Goal: Use online tool/utility: Utilize a website feature to perform a specific function

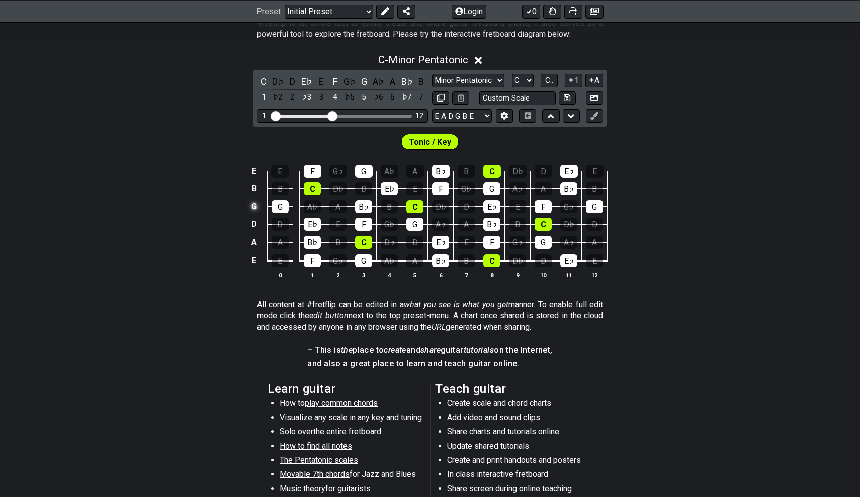
scroll to position [206, 0]
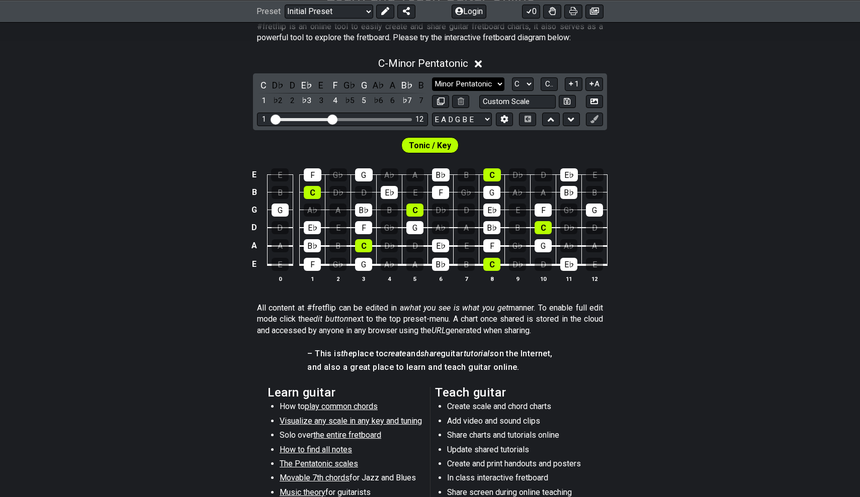
click at [470, 82] on select "Minor Pentatonic Click to edit Minor Pentatonic Major Pentatonic Minor Blues Ma…" at bounding box center [468, 84] width 72 height 14
select select "Major / [PERSON_NAME]"
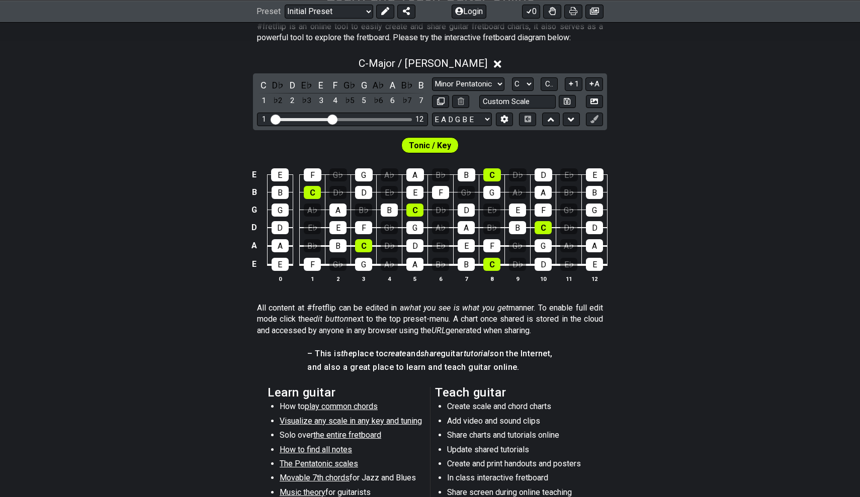
scroll to position [113, 0]
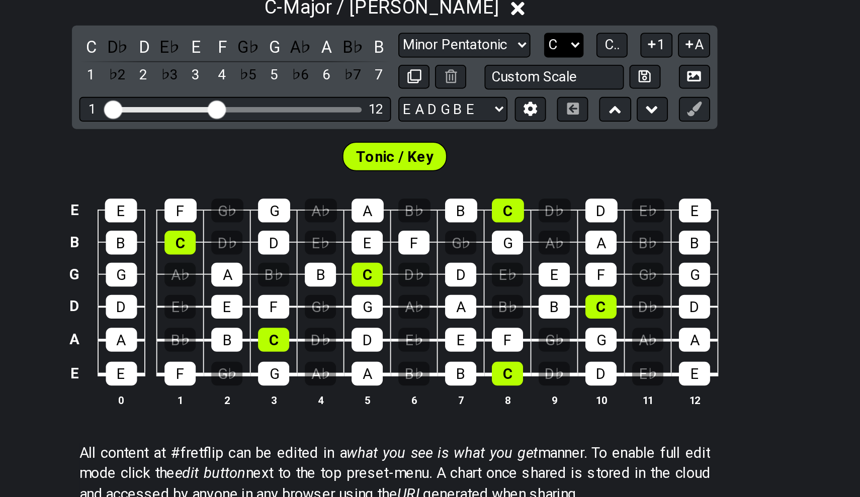
select select "A"
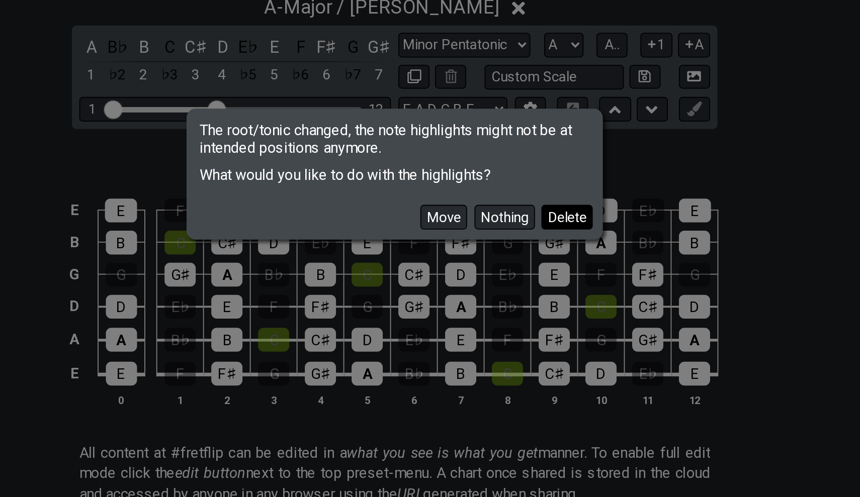
click at [511, 266] on button "Delete" at bounding box center [525, 273] width 28 height 14
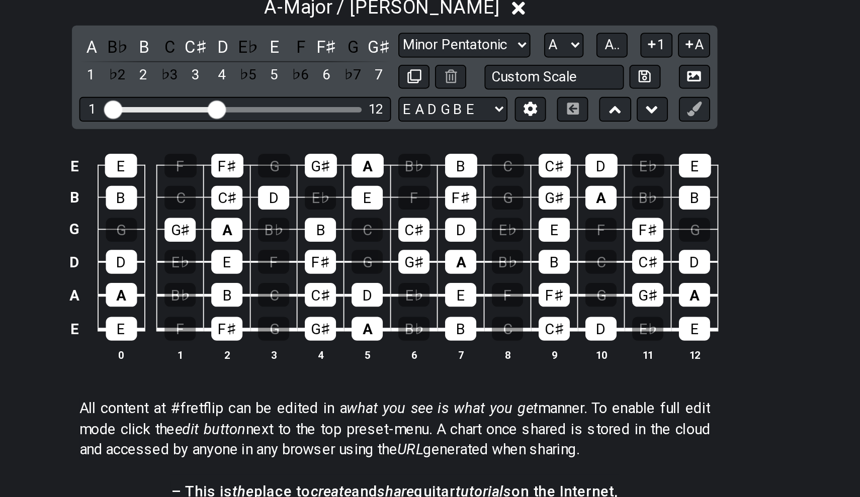
click at [257, 172] on div "A B♭ B C C♯ D E♭ E F F♯ G G♯ 1 ♭2 2 ♭3 3 4 ♭5 5 ♭6 6 ♭7 7" at bounding box center [342, 187] width 171 height 30
click at [257, 172] on div "A" at bounding box center [263, 179] width 13 height 14
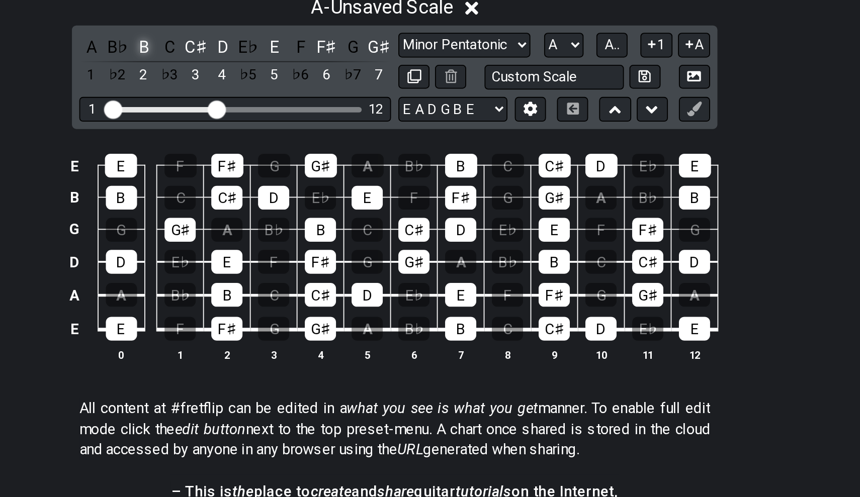
click at [286, 172] on div "B" at bounding box center [292, 179] width 13 height 14
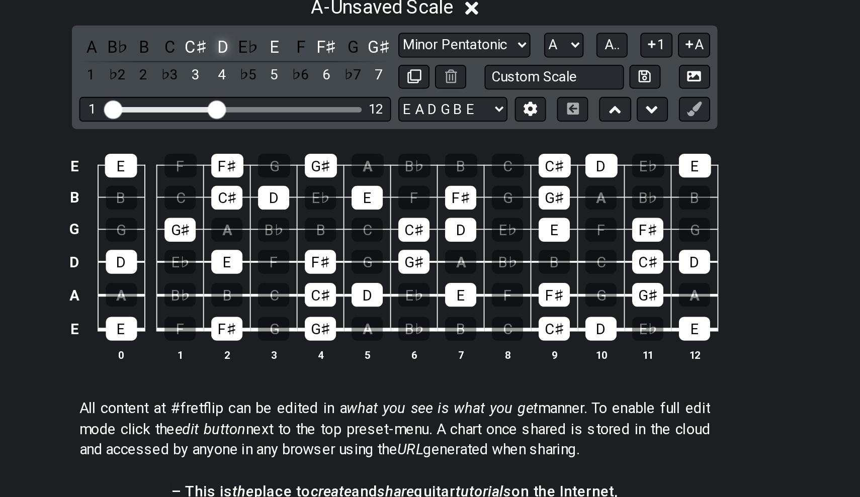
click at [329, 172] on div "D" at bounding box center [335, 179] width 13 height 14
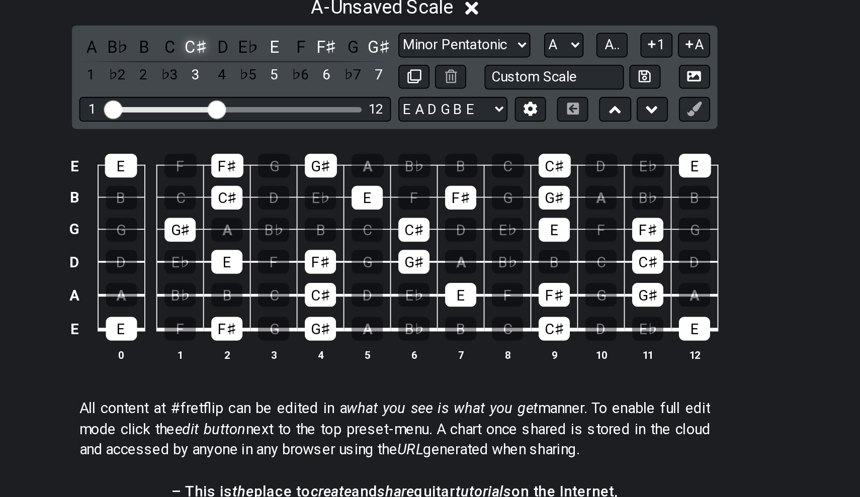
click at [314, 172] on div "C♯" at bounding box center [320, 179] width 13 height 14
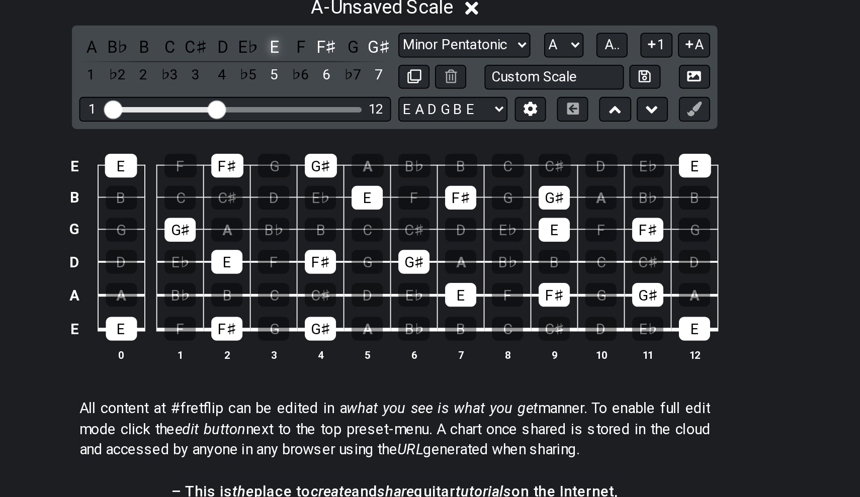
click at [358, 172] on div "E" at bounding box center [364, 179] width 13 height 14
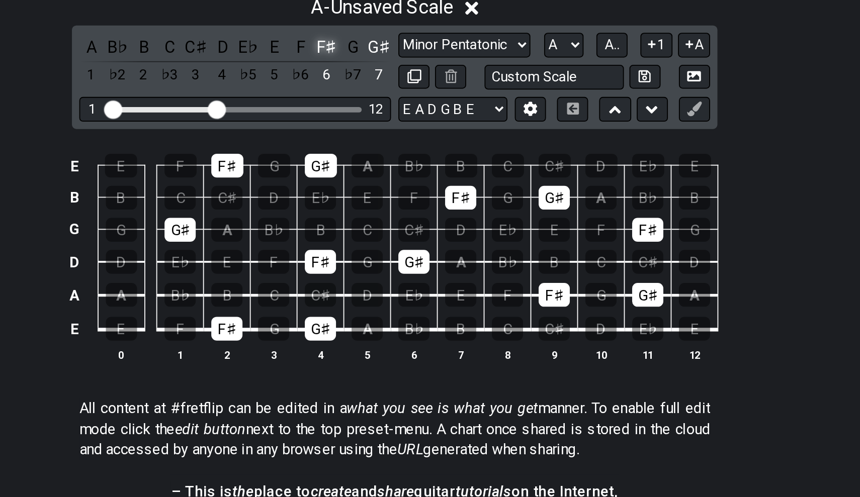
click at [386, 172] on div "F♯" at bounding box center [392, 179] width 13 height 14
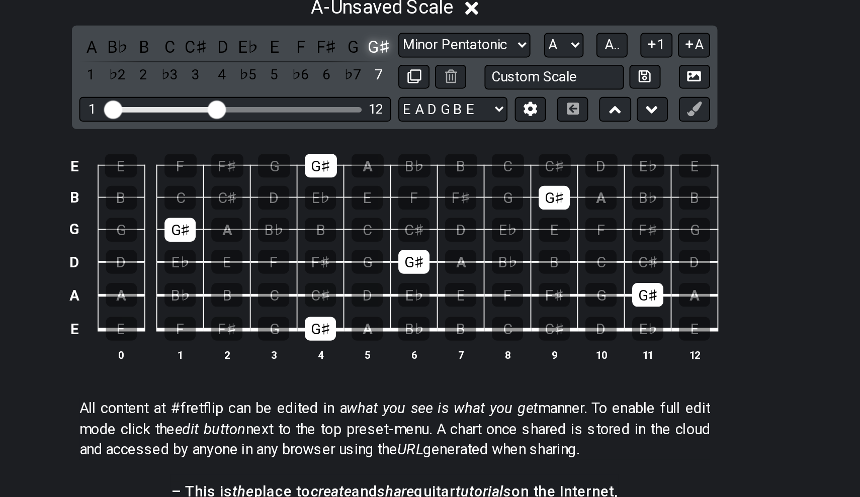
click at [415, 172] on div "G♯" at bounding box center [421, 179] width 13 height 14
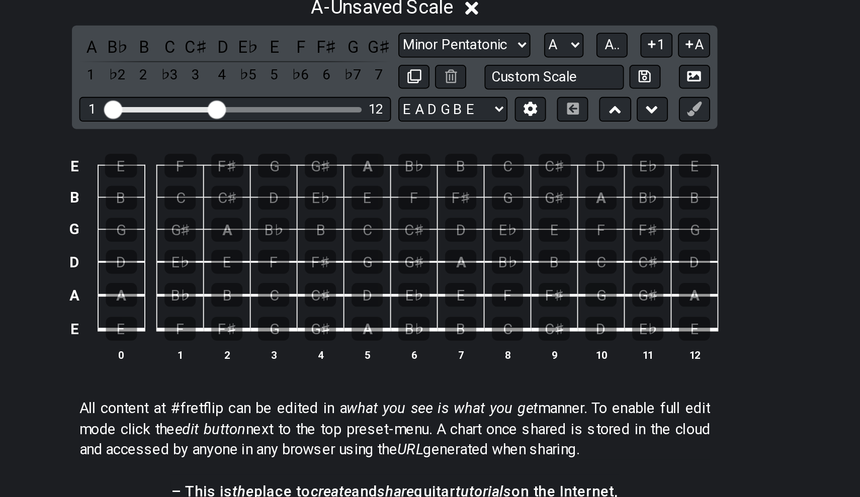
click at [267, 315] on td "E" at bounding box center [280, 324] width 26 height 19
click at [272, 308] on div "A" at bounding box center [280, 314] width 17 height 13
click at [329, 308] on div "B" at bounding box center [337, 314] width 17 height 13
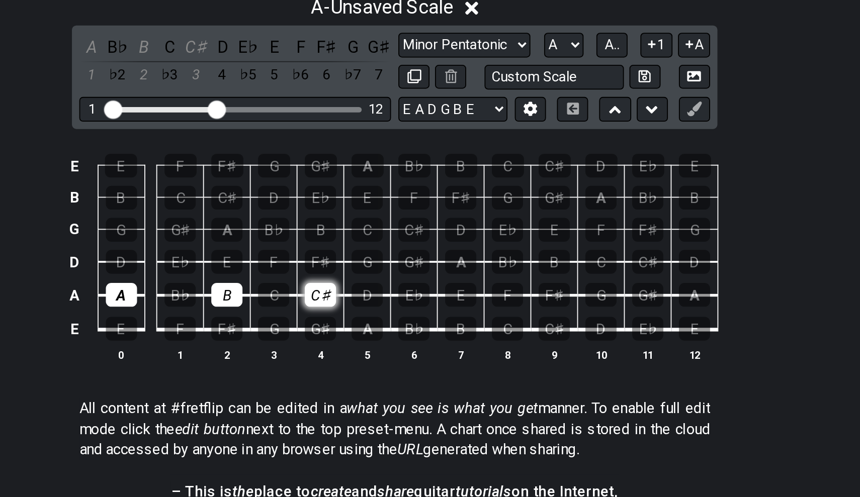
click at [381, 308] on div "C♯" at bounding box center [389, 314] width 17 height 13
click at [406, 308] on div "D" at bounding box center [414, 314] width 17 height 13
click at [458, 308] on div "E" at bounding box center [466, 314] width 17 height 13
click at [509, 308] on div "F♯" at bounding box center [517, 314] width 17 height 13
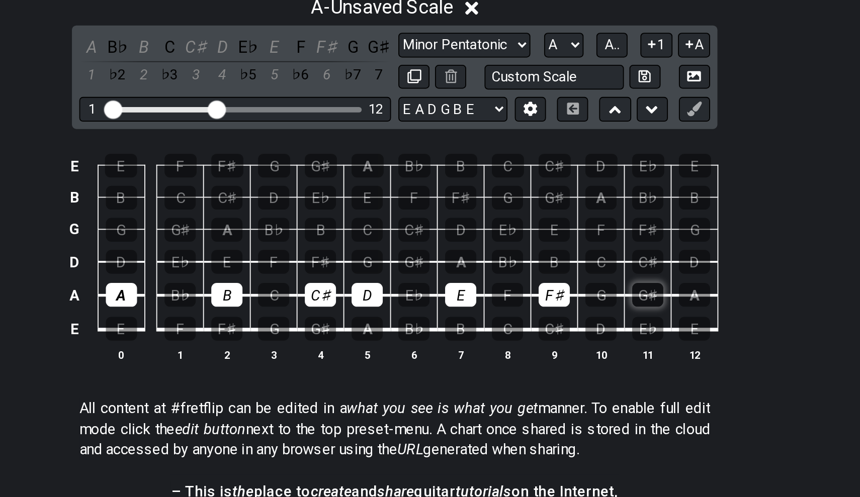
click at [560, 308] on div "G♯" at bounding box center [568, 314] width 17 height 13
click at [586, 308] on div "A" at bounding box center [594, 314] width 17 height 13
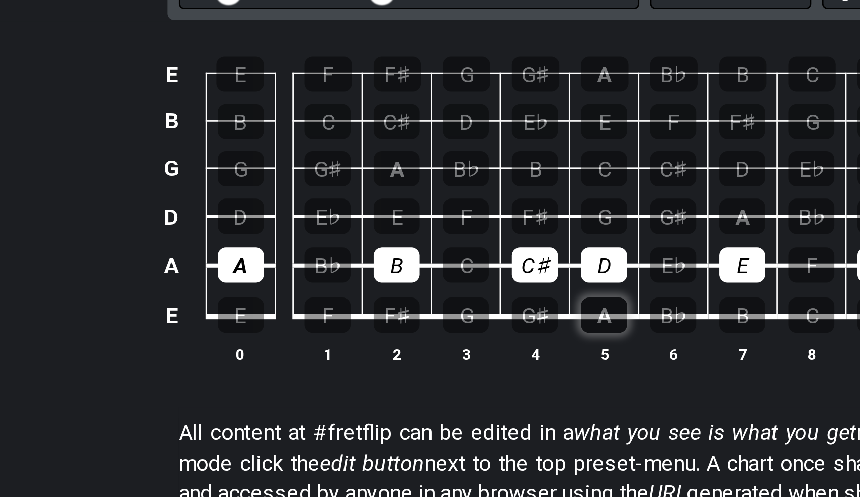
scroll to position [269, 0]
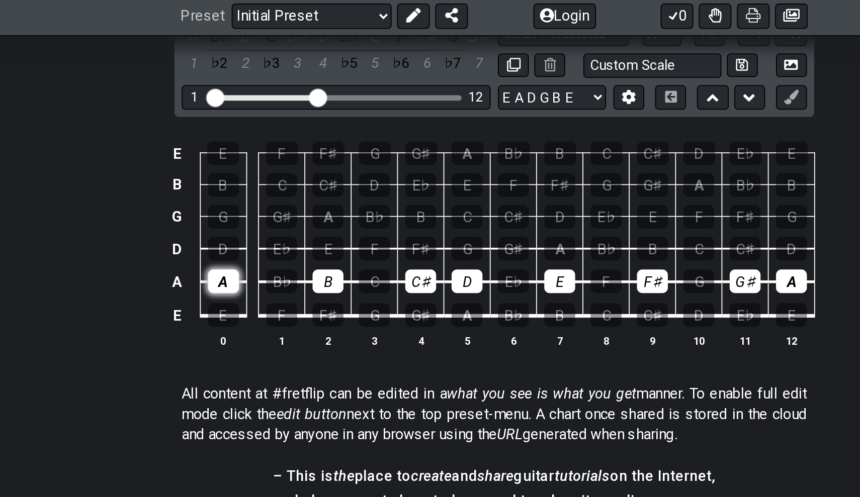
click at [272, 154] on div "A" at bounding box center [280, 158] width 17 height 13
click at [329, 159] on div "B" at bounding box center [337, 158] width 17 height 13
click at [381, 155] on div "C♯" at bounding box center [389, 158] width 17 height 13
click at [402, 155] on td "D" at bounding box center [415, 149] width 26 height 19
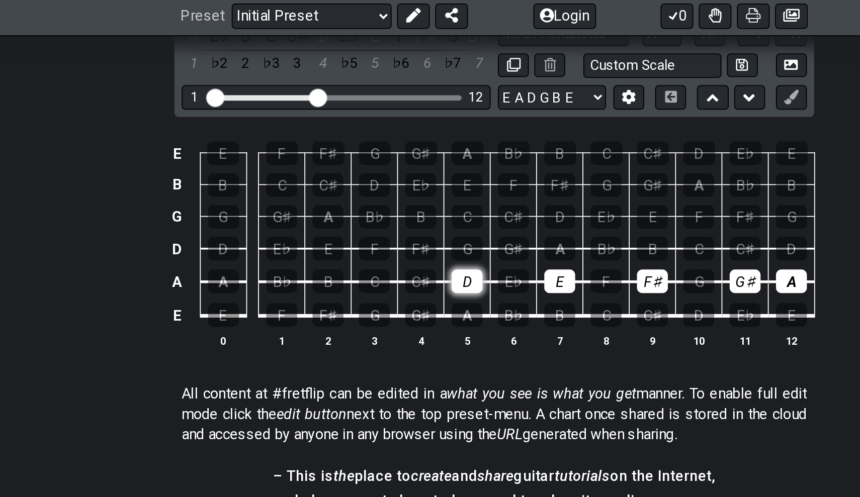
click at [406, 156] on div "D" at bounding box center [414, 158] width 17 height 13
click at [458, 156] on div "E" at bounding box center [466, 158] width 17 height 13
click at [509, 153] on div "F♯" at bounding box center [517, 158] width 17 height 13
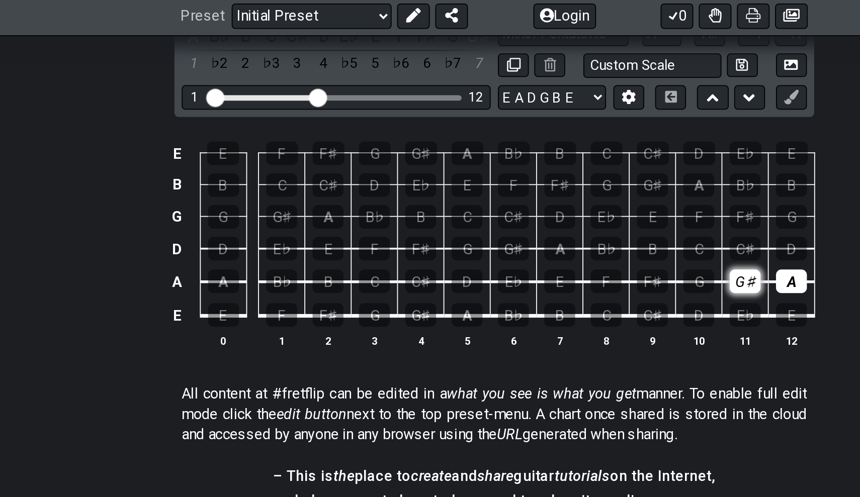
click at [560, 154] on div "G♯" at bounding box center [568, 158] width 17 height 13
click at [586, 158] on div "A" at bounding box center [594, 158] width 17 height 13
click at [406, 174] on div "A" at bounding box center [414, 177] width 17 height 13
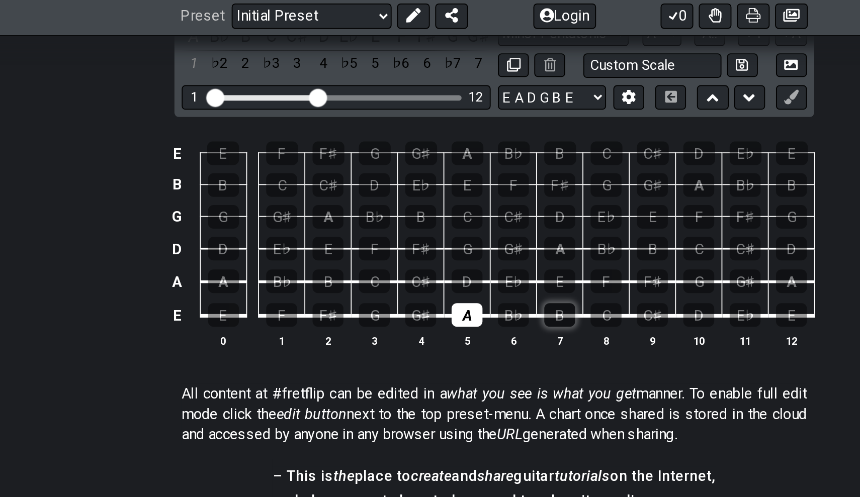
click at [458, 171] on div "B" at bounding box center [466, 177] width 17 height 13
click at [381, 157] on div "C♯" at bounding box center [389, 158] width 17 height 13
click at [406, 155] on div "D" at bounding box center [414, 158] width 17 height 13
click at [458, 153] on div "E" at bounding box center [466, 158] width 17 height 13
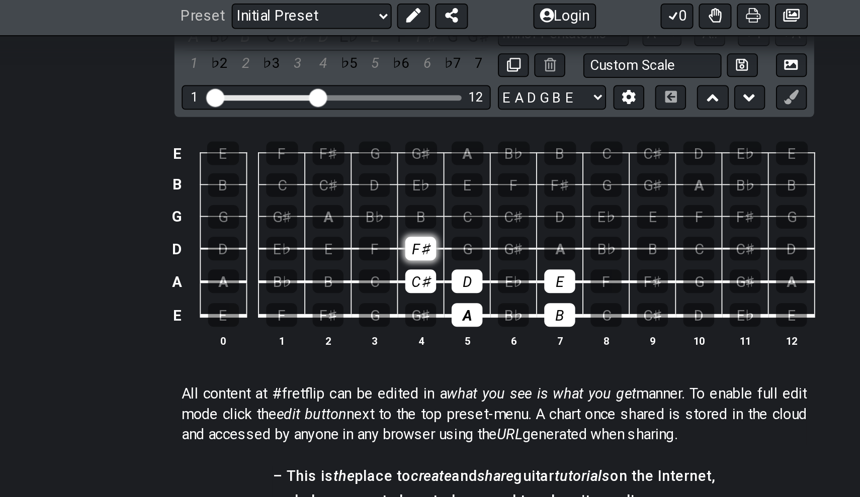
click at [381, 137] on div "F♯" at bounding box center [389, 140] width 17 height 13
click at [432, 138] on div "G♯" at bounding box center [440, 140] width 17 height 13
click at [428, 137] on td "G♯" at bounding box center [441, 132] width 26 height 18
click at [458, 137] on div "A" at bounding box center [466, 140] width 17 height 13
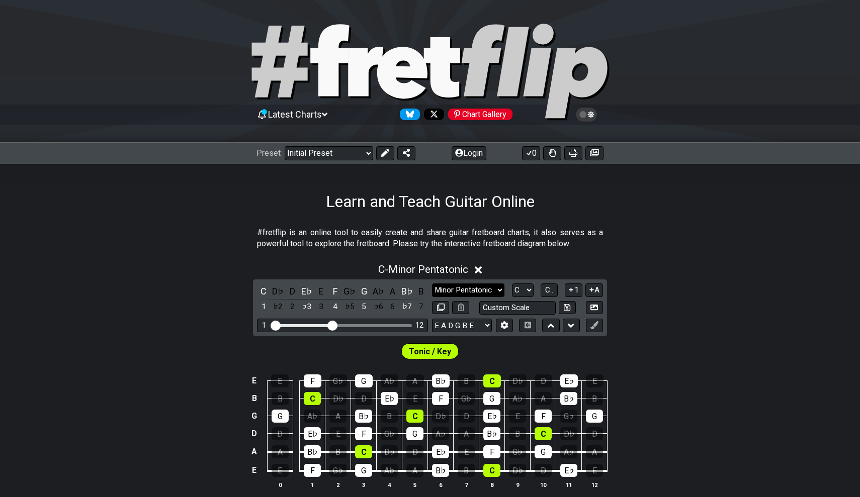
select select "Major / [PERSON_NAME]"
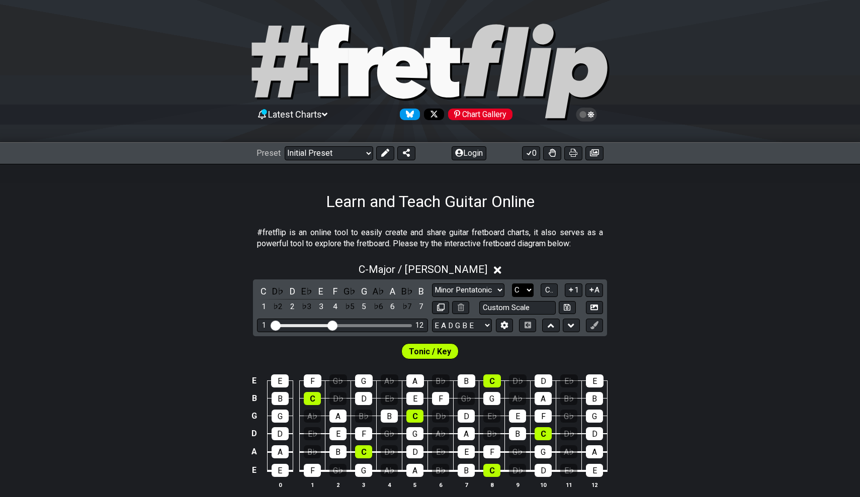
select select "A"
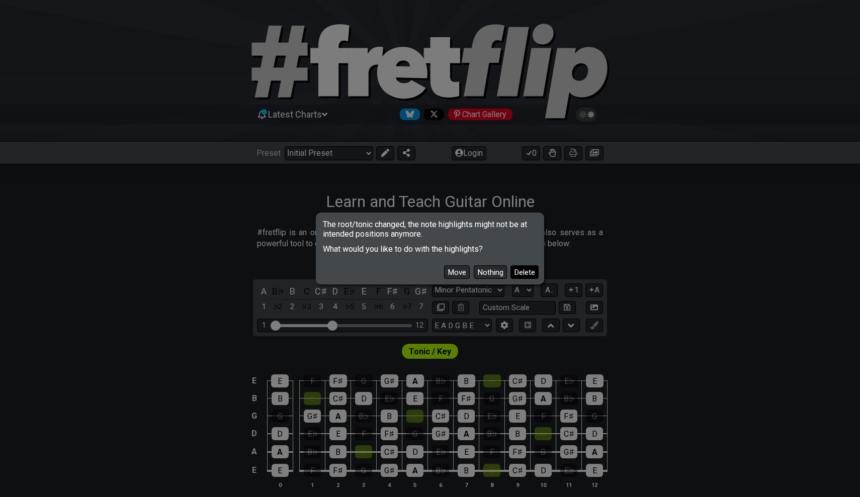
click at [519, 266] on button "Delete" at bounding box center [525, 273] width 28 height 14
click at [519, 266] on div "A - Major / Ionian" at bounding box center [430, 267] width 860 height 19
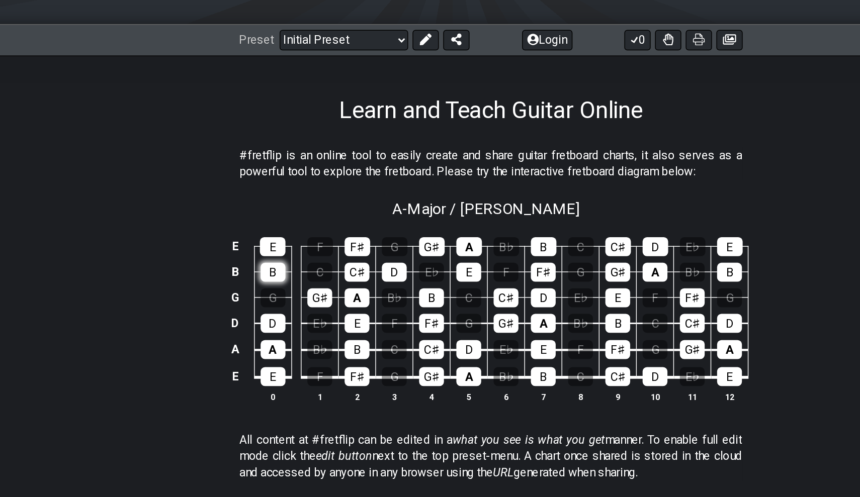
click at [272, 307] on div "B" at bounding box center [280, 313] width 17 height 13
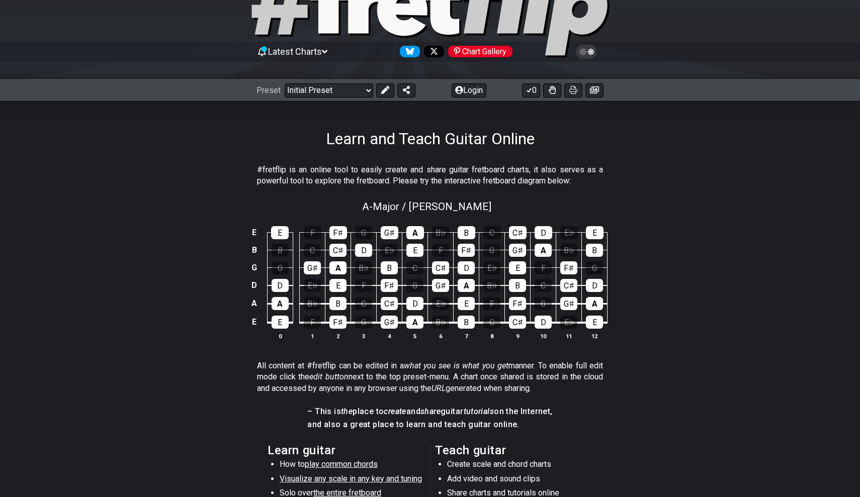
scroll to position [32, 0]
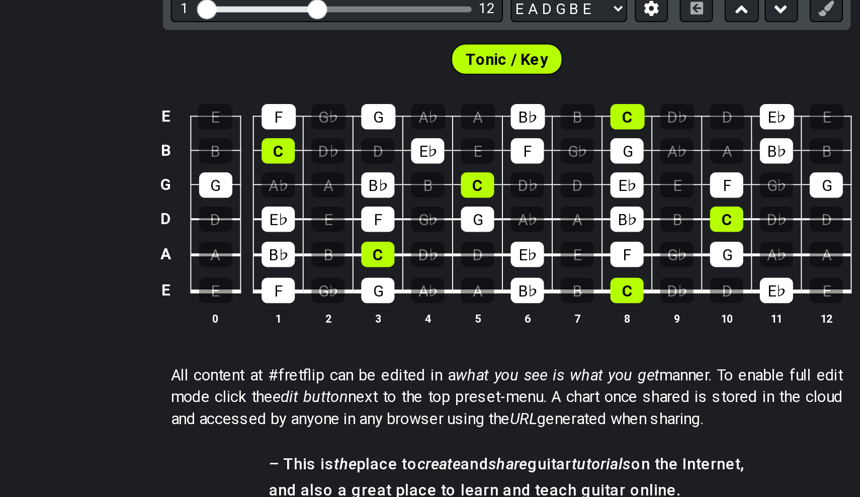
scroll to position [84, 0]
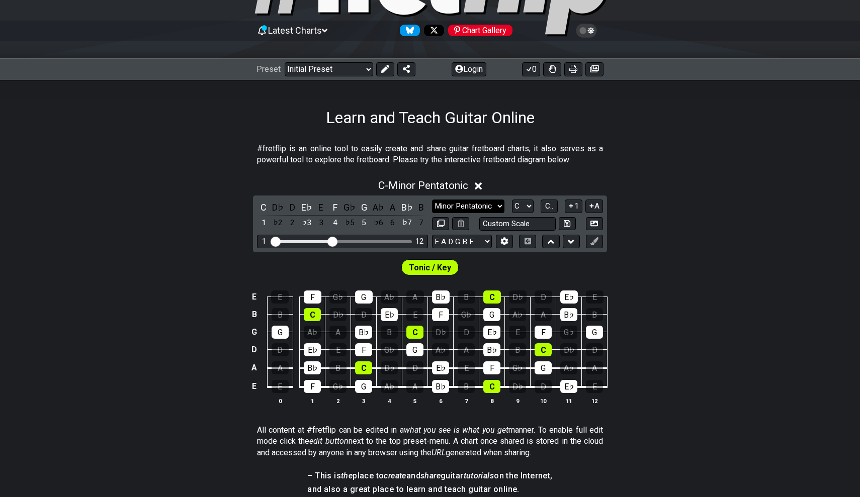
select select "Major / [PERSON_NAME]"
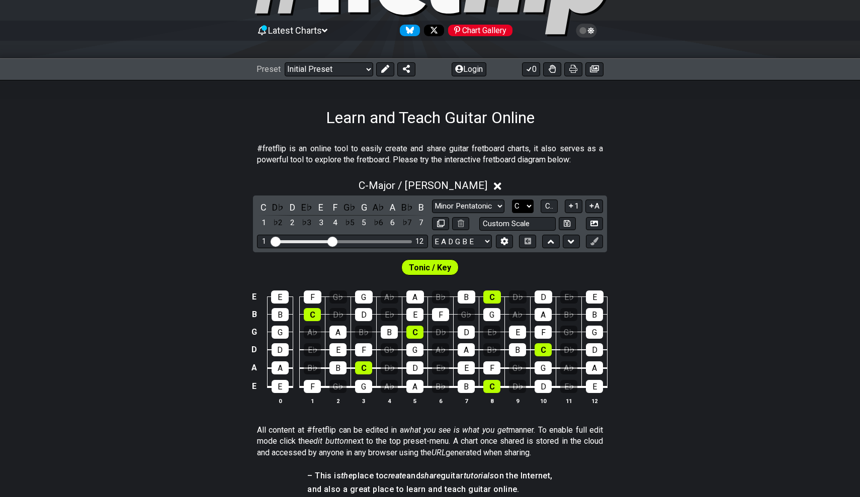
select select "A"
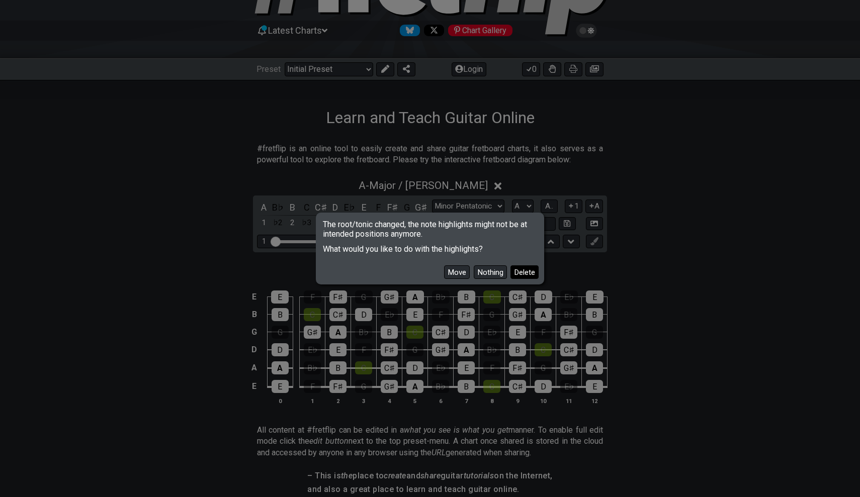
click at [519, 270] on button "Delete" at bounding box center [525, 273] width 28 height 14
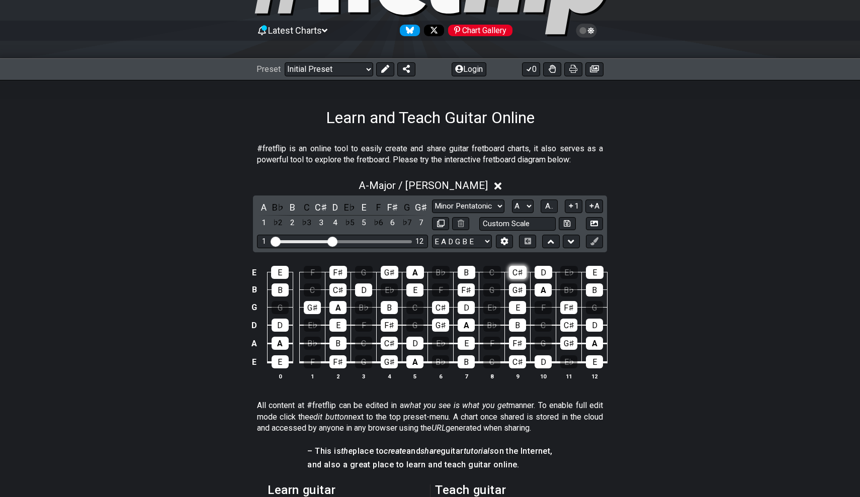
scroll to position [61, 0]
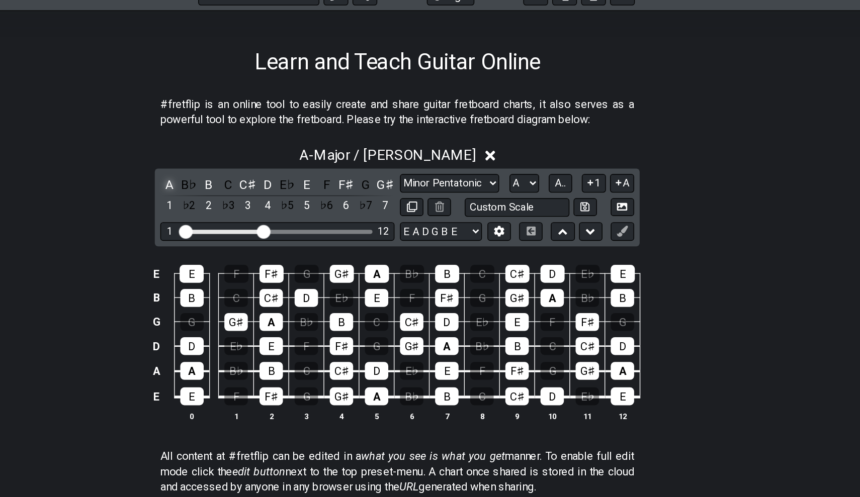
click at [257, 224] on div "A" at bounding box center [263, 231] width 13 height 14
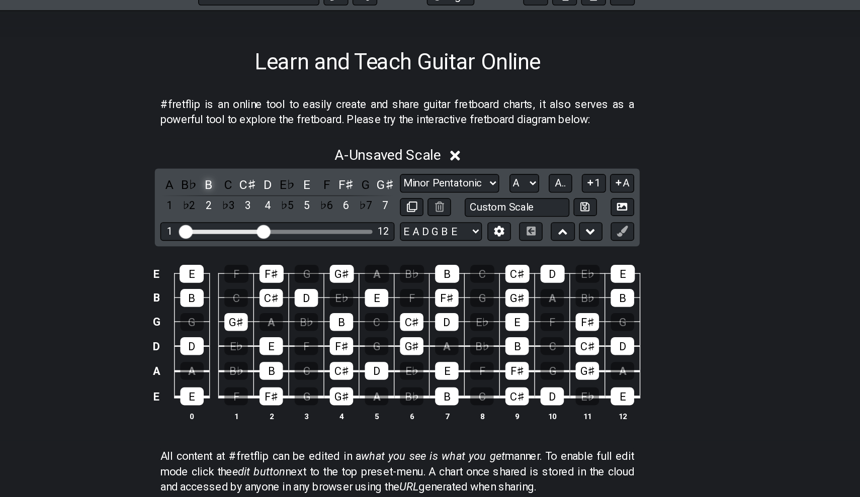
click at [286, 224] on div "B" at bounding box center [292, 231] width 13 height 14
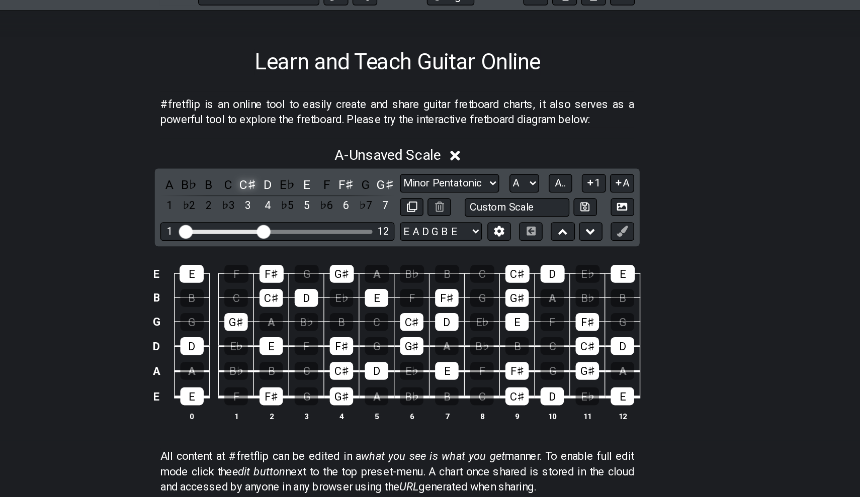
click at [314, 224] on div "C♯" at bounding box center [320, 231] width 13 height 14
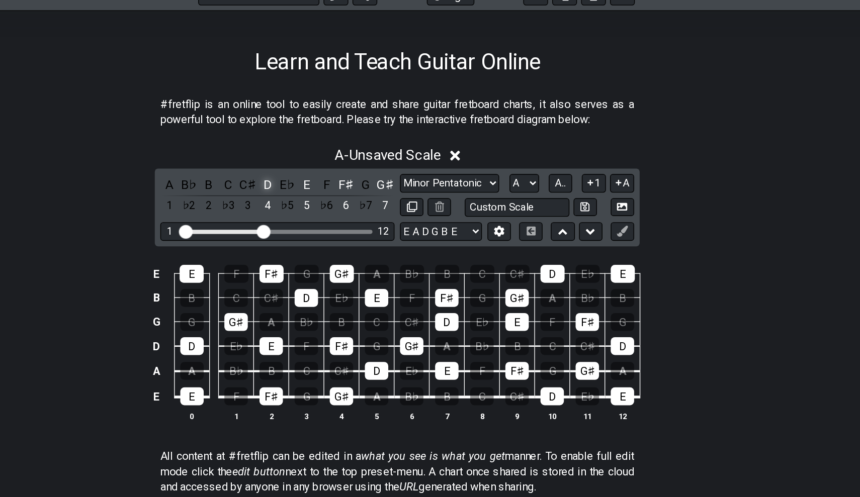
click at [329, 224] on div "D" at bounding box center [335, 231] width 13 height 14
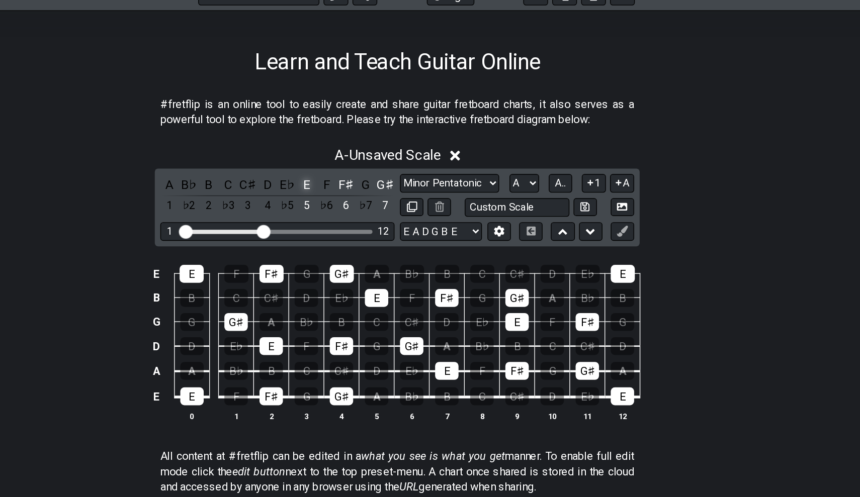
click at [358, 224] on div "E" at bounding box center [364, 231] width 13 height 14
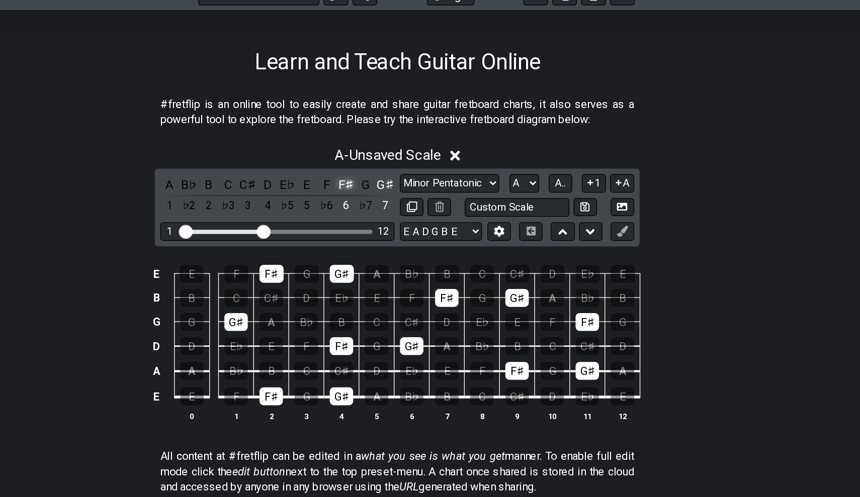
click at [386, 224] on div "F♯" at bounding box center [392, 231] width 13 height 14
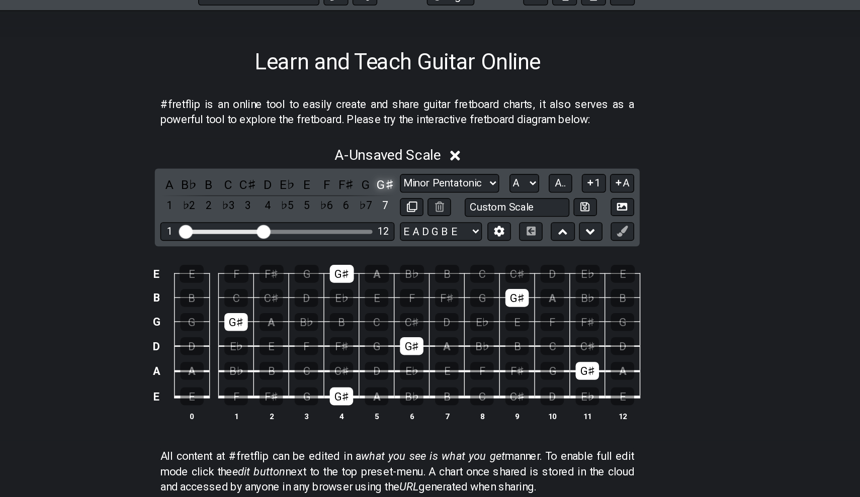
click at [415, 224] on div "G♯" at bounding box center [421, 231] width 13 height 14
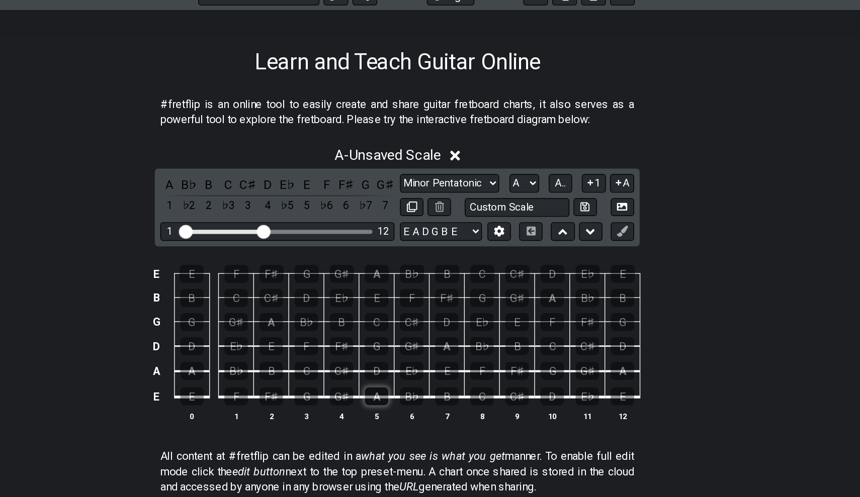
click at [406, 379] on div "A" at bounding box center [414, 385] width 17 height 13
click at [458, 379] on div "B" at bounding box center [466, 385] width 17 height 13
click at [381, 360] on div "C♯" at bounding box center [389, 366] width 17 height 13
click at [406, 360] on div "D" at bounding box center [414, 366] width 17 height 13
click at [458, 360] on div "E" at bounding box center [466, 366] width 17 height 13
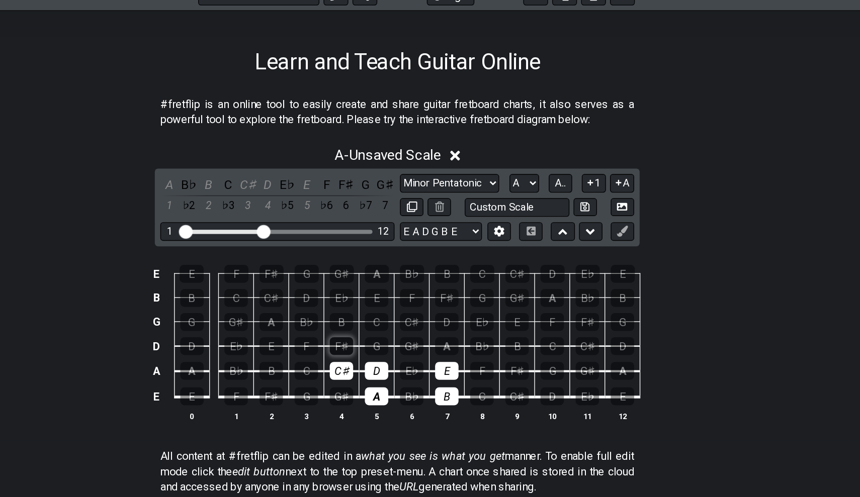
click at [381, 342] on div "F♯" at bounding box center [389, 348] width 17 height 13
click at [432, 342] on div "G♯" at bounding box center [440, 348] width 17 height 13
click at [458, 342] on div "A" at bounding box center [466, 348] width 17 height 13
click at [381, 324] on div "B" at bounding box center [389, 330] width 17 height 13
click at [432, 324] on div "C♯" at bounding box center [440, 330] width 17 height 13
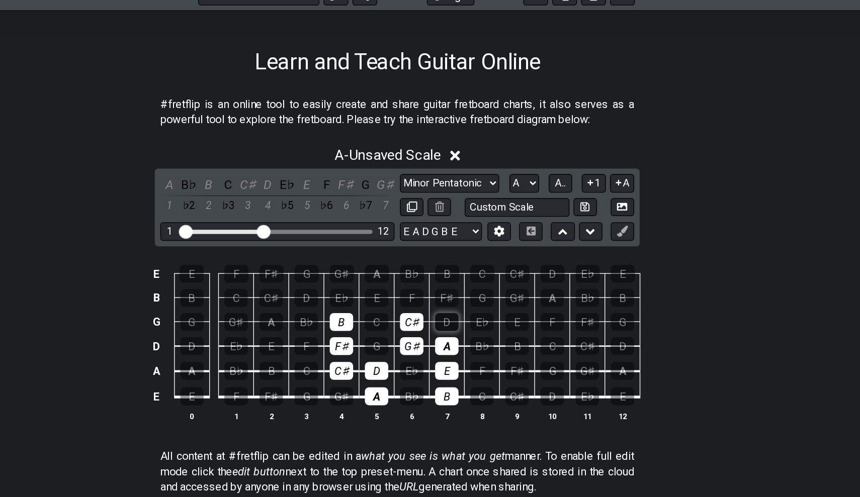
click at [458, 324] on div "D" at bounding box center [466, 330] width 17 height 13
click at [406, 307] on div "E" at bounding box center [414, 313] width 17 height 13
click at [458, 307] on div "F♯" at bounding box center [466, 313] width 17 height 13
click at [381, 289] on div "G♯" at bounding box center [390, 295] width 18 height 13
click at [406, 289] on div "A" at bounding box center [415, 295] width 18 height 13
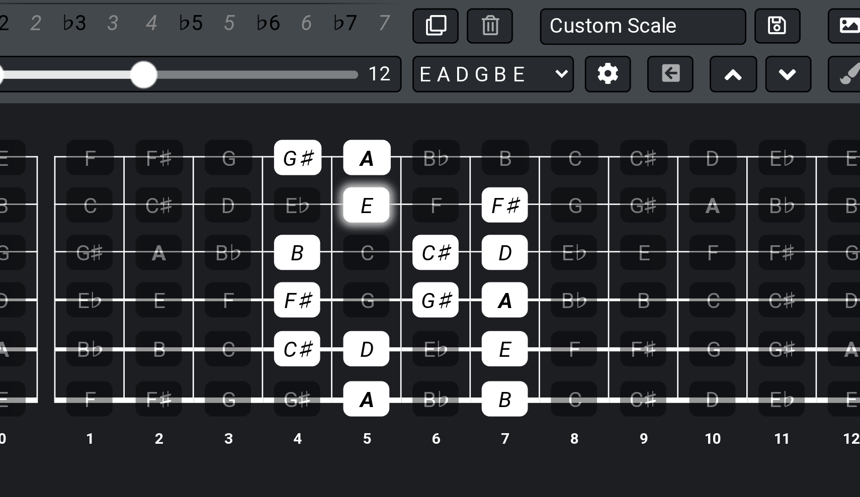
scroll to position [162, 0]
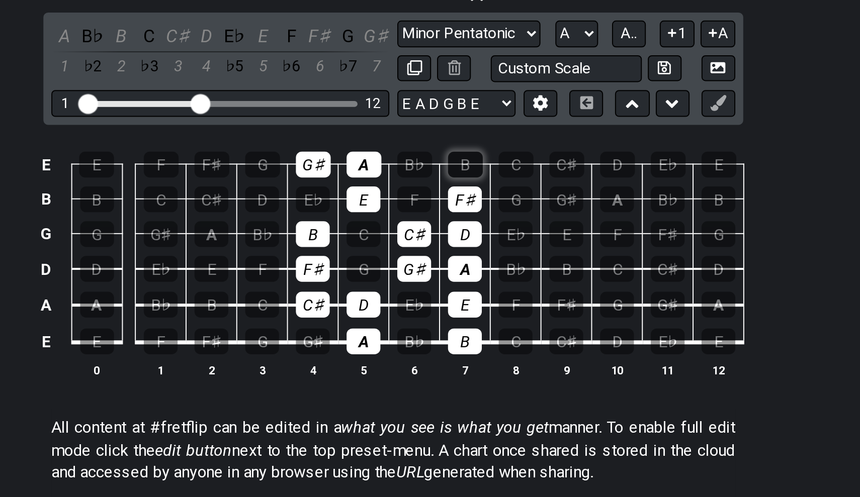
click at [458, 188] on div "B" at bounding box center [467, 194] width 18 height 13
click at [509, 188] on div "C♯" at bounding box center [518, 194] width 18 height 13
click at [535, 188] on div "D" at bounding box center [544, 194] width 18 height 13
click at [586, 188] on div "E" at bounding box center [595, 194] width 18 height 13
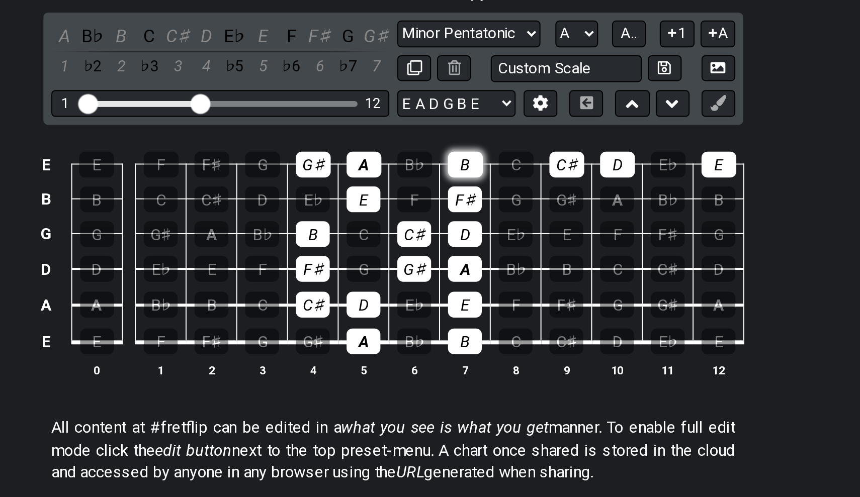
click at [458, 188] on div "B" at bounding box center [467, 194] width 18 height 13
click at [509, 188] on div "C♯" at bounding box center [518, 194] width 18 height 13
click at [531, 177] on td "D" at bounding box center [544, 186] width 26 height 18
click at [535, 188] on div "D" at bounding box center [544, 194] width 18 height 13
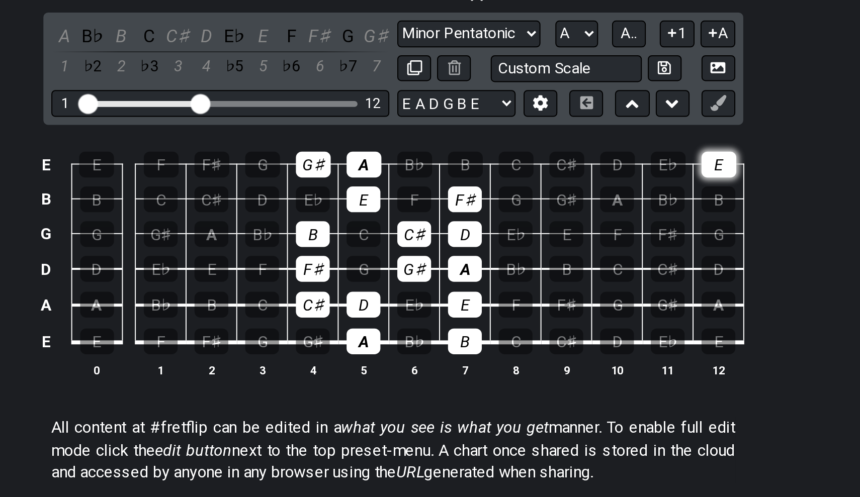
click at [586, 188] on div "E" at bounding box center [595, 194] width 18 height 13
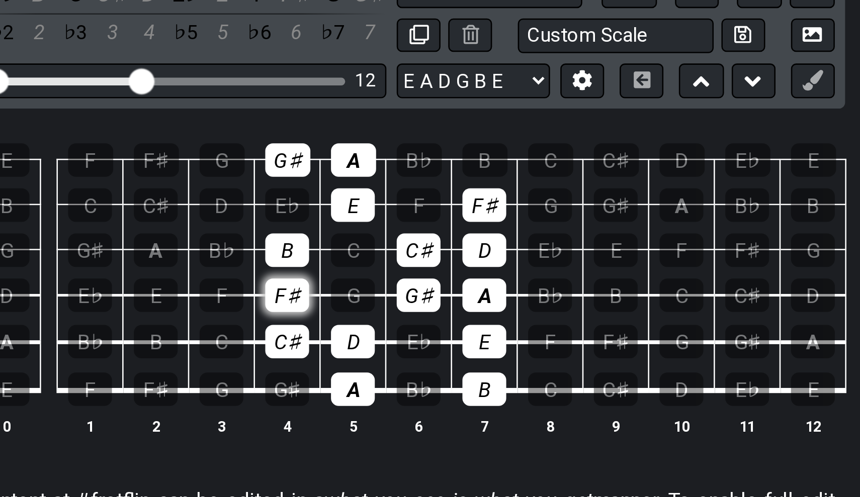
click at [381, 241] on div "F♯" at bounding box center [389, 247] width 17 height 13
click at [402, 230] on td "G" at bounding box center [415, 239] width 26 height 18
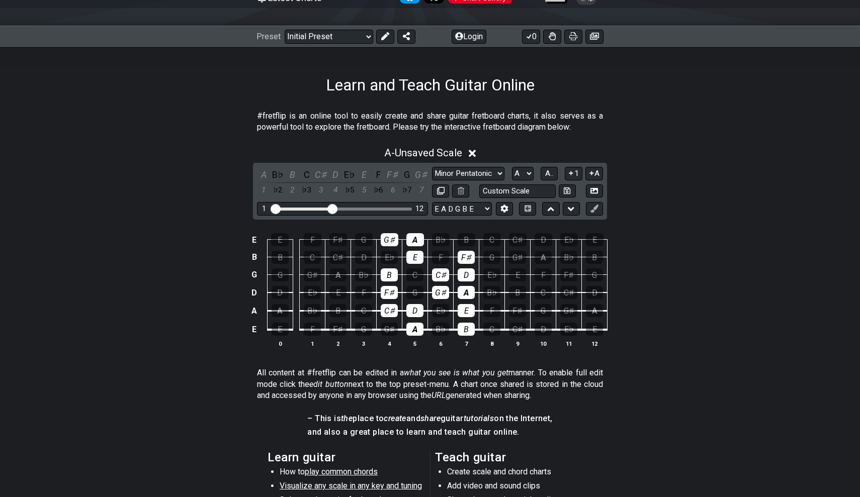
scroll to position [56, 0]
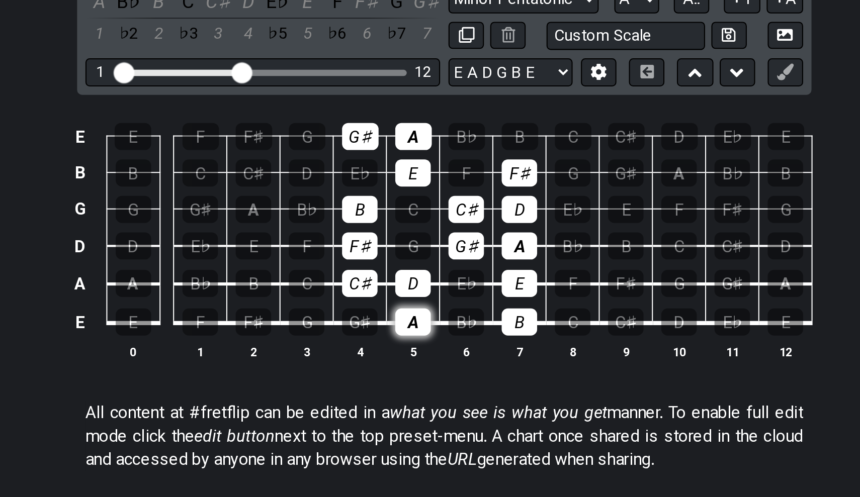
click at [406, 384] on div "A" at bounding box center [414, 390] width 17 height 13
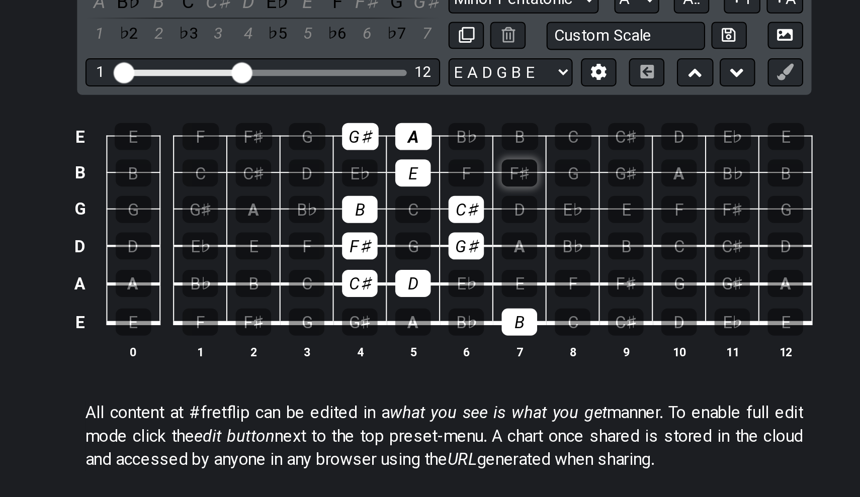
drag, startPoint x: 247, startPoint y: 133, endPoint x: 247, endPoint y: 86, distance: 47.3
click at [248, 283] on tbody "E E F F♯ G G♯ A B♭ B C C♯ D E♭ E B B C C♯ D E♭ E F F♯ G G♯ A B♭ B G G G♯ A B♭ B…" at bounding box center [427, 342] width 359 height 118
click at [458, 384] on div "B" at bounding box center [466, 390] width 17 height 13
drag, startPoint x: 221, startPoint y: 126, endPoint x: 222, endPoint y: 93, distance: 32.7
click at [248, 283] on tbody "E E F F♯ G G♯ A B♭ B C C♯ D E♭ E B B C C♯ D E♭ E F F♯ G G♯ A B♭ B G G G♯ A B♭ B…" at bounding box center [427, 342] width 359 height 118
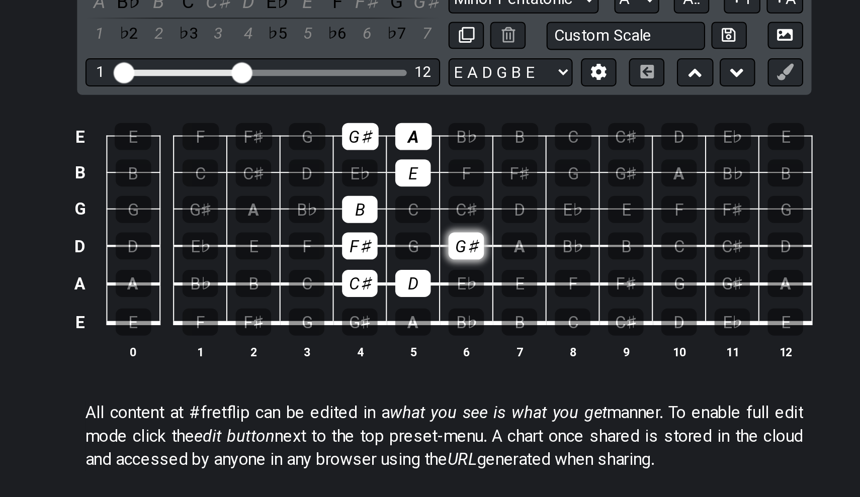
drag, startPoint x: 222, startPoint y: 95, endPoint x: 222, endPoint y: 114, distance: 19.1
click at [248, 283] on tbody "E E F F♯ G G♯ A B♭ B C C♯ D E♭ E B B C C♯ D E♭ E F F♯ G G♯ A B♭ B G G G♯ A B♭ B…" at bounding box center [427, 342] width 359 height 118
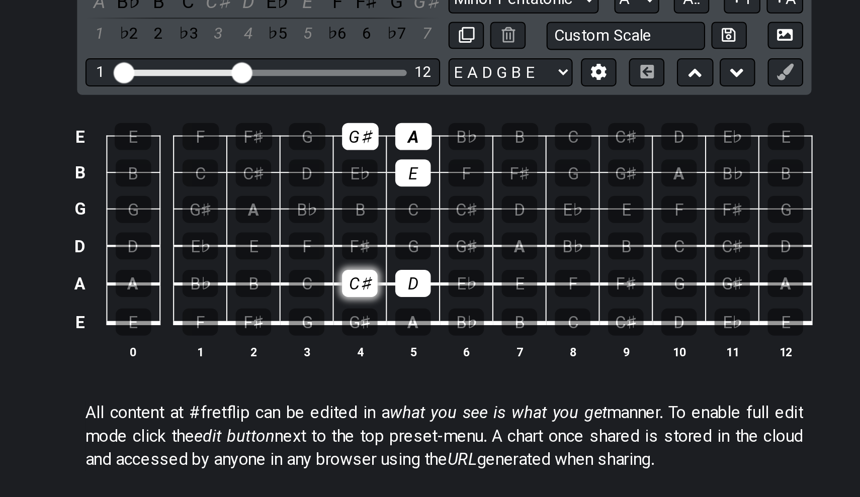
drag, startPoint x: 177, startPoint y: 101, endPoint x: 176, endPoint y: 132, distance: 30.7
click at [248, 283] on tbody "E E F F♯ G G♯ A B♭ B C C♯ D E♭ E B B C C♯ D E♭ E F F♯ G G♯ A B♭ B G G G♯ A B♭ B…" at bounding box center [427, 342] width 359 height 118
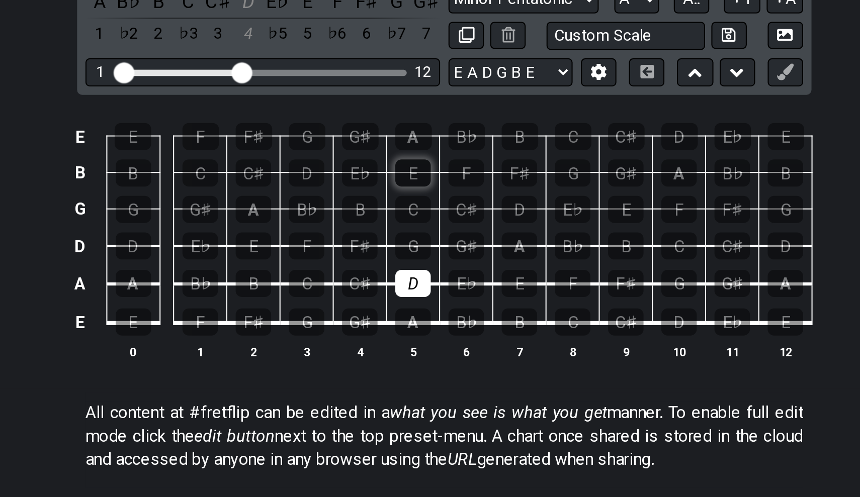
drag, startPoint x: 178, startPoint y: 65, endPoint x: 198, endPoint y: 87, distance: 29.5
click at [248, 283] on tbody "E E F F♯ G G♯ A B♭ B C C♯ D E♭ E B B C C♯ D E♭ E F F♯ G G♯ A B♭ B G G G♯ A B♭ B…" at bounding box center [427, 342] width 359 height 118
click at [402, 354] on td "D" at bounding box center [415, 363] width 26 height 19
click at [406, 365] on div "D" at bounding box center [414, 371] width 17 height 13
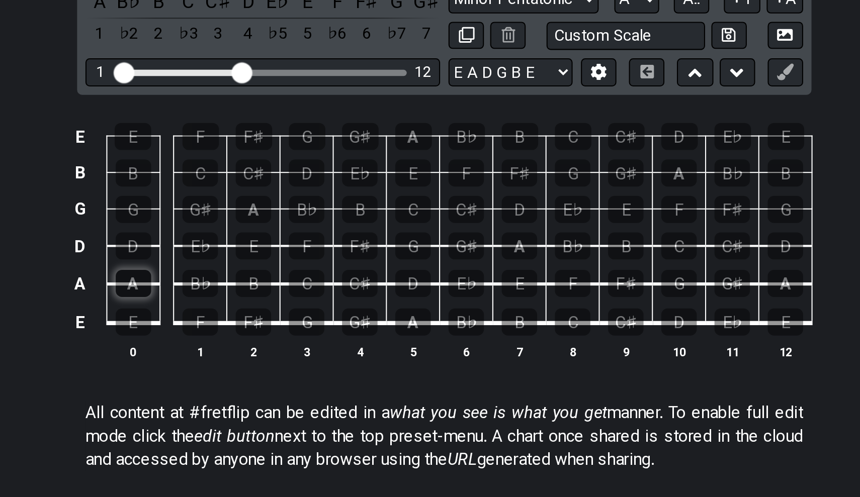
click at [272, 365] on div "A" at bounding box center [280, 371] width 17 height 13
click at [329, 365] on div "B" at bounding box center [337, 371] width 17 height 13
click at [355, 365] on div "C" at bounding box center [363, 371] width 17 height 13
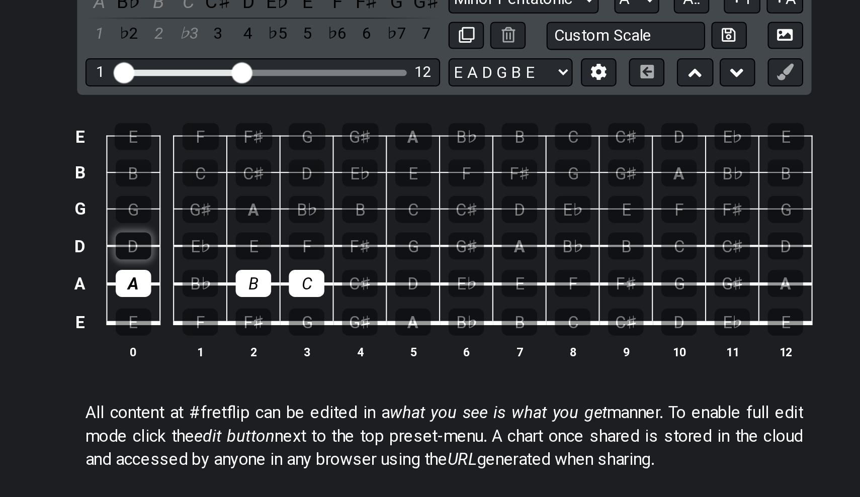
click at [272, 347] on div "D" at bounding box center [280, 353] width 17 height 13
click at [329, 347] on div "E" at bounding box center [337, 353] width 17 height 13
click at [351, 336] on td "F" at bounding box center [364, 345] width 26 height 18
click at [355, 347] on div "F" at bounding box center [363, 353] width 17 height 13
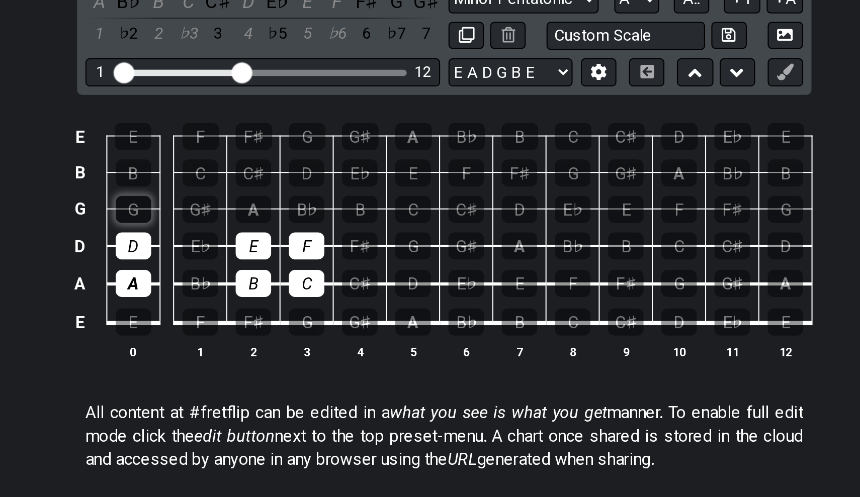
click at [272, 329] on div "G" at bounding box center [280, 335] width 17 height 13
click at [329, 329] on div "A" at bounding box center [337, 335] width 17 height 13
click at [381, 329] on div "B" at bounding box center [389, 335] width 17 height 13
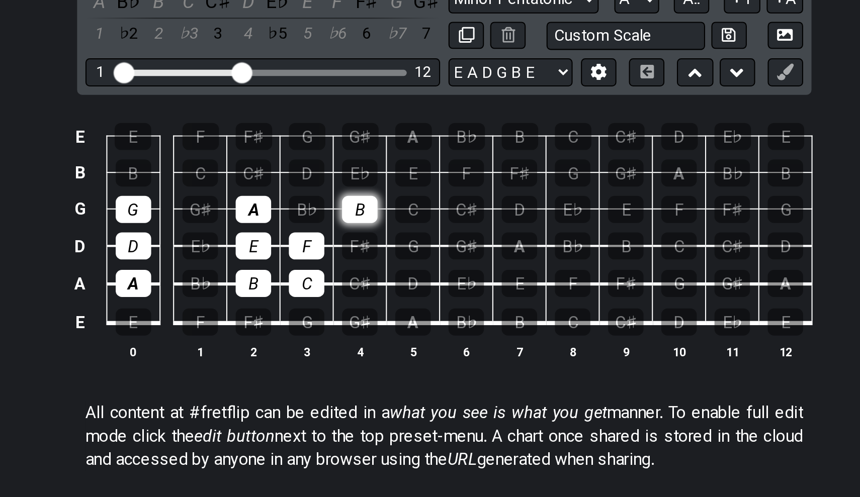
click at [381, 329] on div "B" at bounding box center [389, 335] width 17 height 13
click at [272, 312] on div "B" at bounding box center [280, 318] width 17 height 13
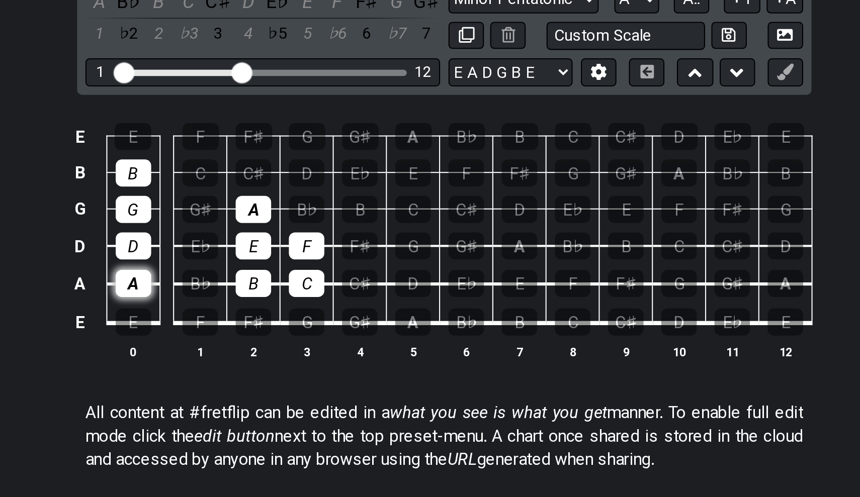
click at [272, 365] on div "A" at bounding box center [280, 371] width 17 height 13
click at [272, 347] on div "D" at bounding box center [280, 353] width 17 height 13
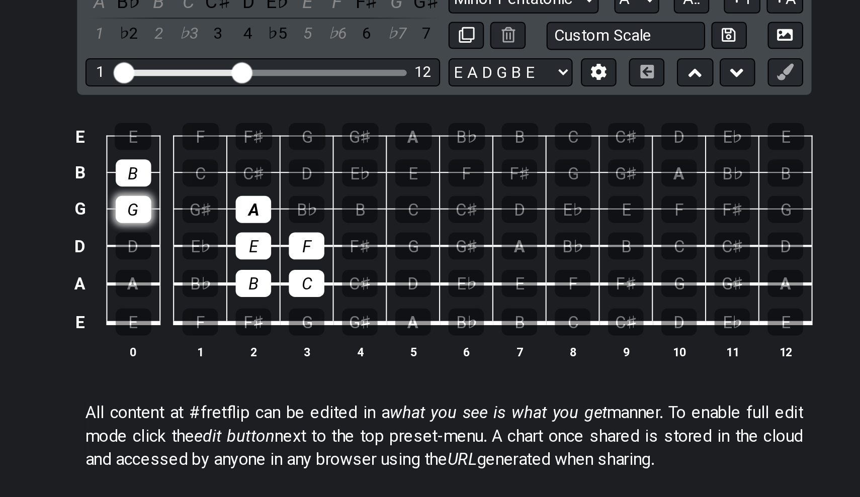
click at [272, 329] on div "G" at bounding box center [280, 335] width 17 height 13
click at [272, 312] on div "B" at bounding box center [280, 318] width 17 height 13
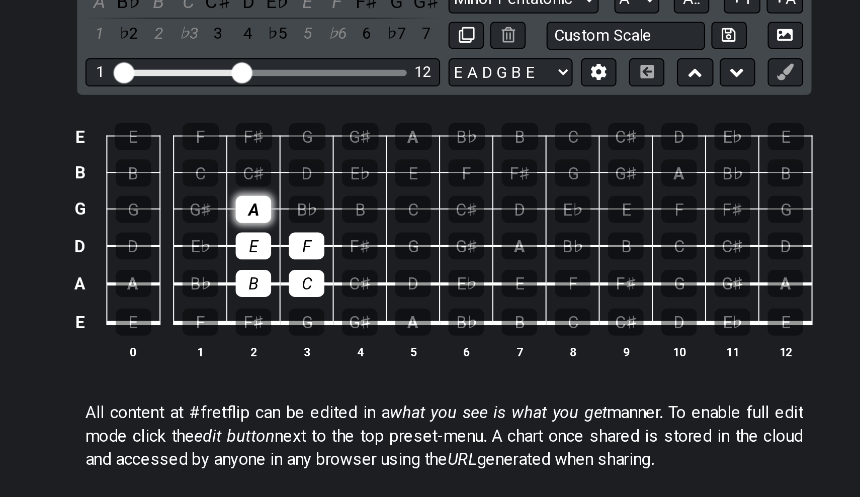
click at [329, 329] on div "A" at bounding box center [337, 335] width 17 height 13
click at [329, 365] on div "B" at bounding box center [337, 371] width 17 height 13
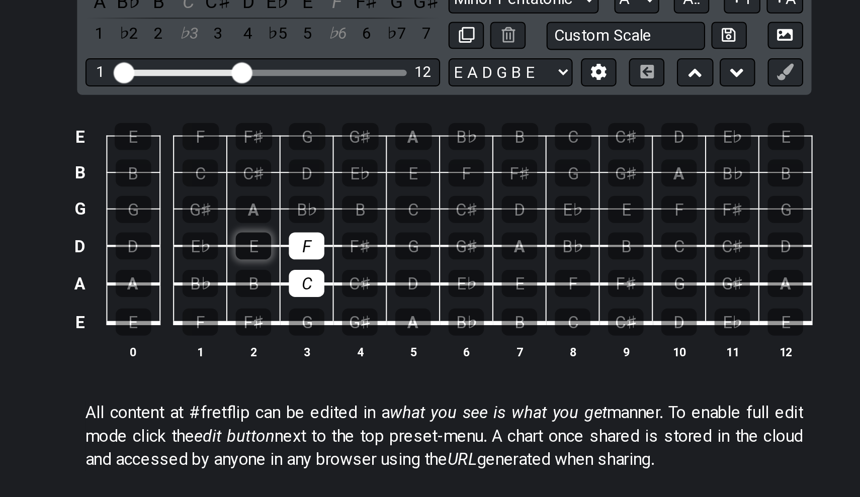
click at [329, 347] on div "E" at bounding box center [337, 353] width 17 height 13
click at [355, 347] on div "F" at bounding box center [363, 353] width 17 height 13
click at [355, 365] on div "C" at bounding box center [363, 371] width 17 height 13
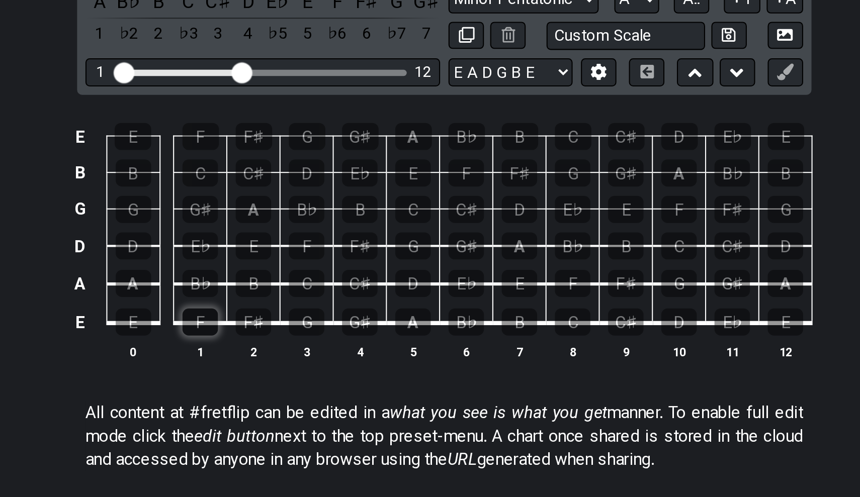
click at [304, 384] on div "F" at bounding box center [312, 390] width 17 height 13
click at [355, 384] on div "G" at bounding box center [363, 390] width 17 height 13
click at [272, 365] on div "A" at bounding box center [280, 371] width 17 height 13
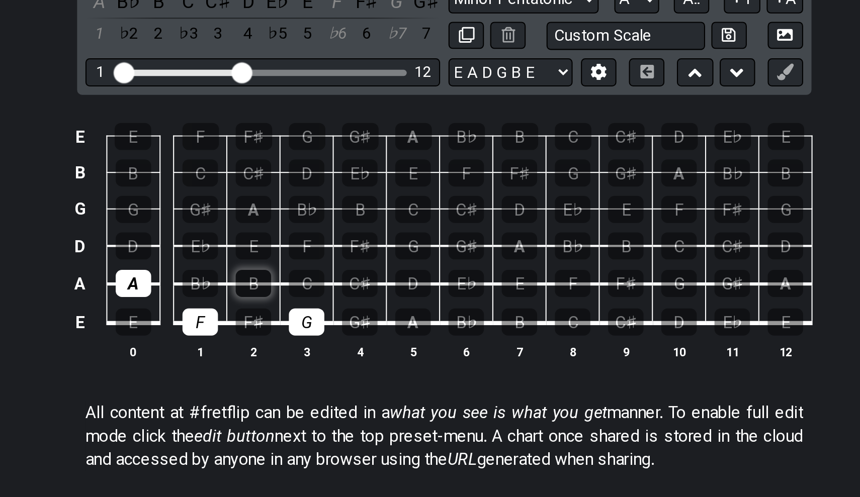
click at [329, 365] on div "B" at bounding box center [337, 371] width 17 height 13
click at [304, 365] on div "B♭" at bounding box center [312, 371] width 17 height 13
click at [355, 365] on div "C" at bounding box center [363, 371] width 17 height 13
click at [267, 354] on td "A" at bounding box center [280, 363] width 26 height 19
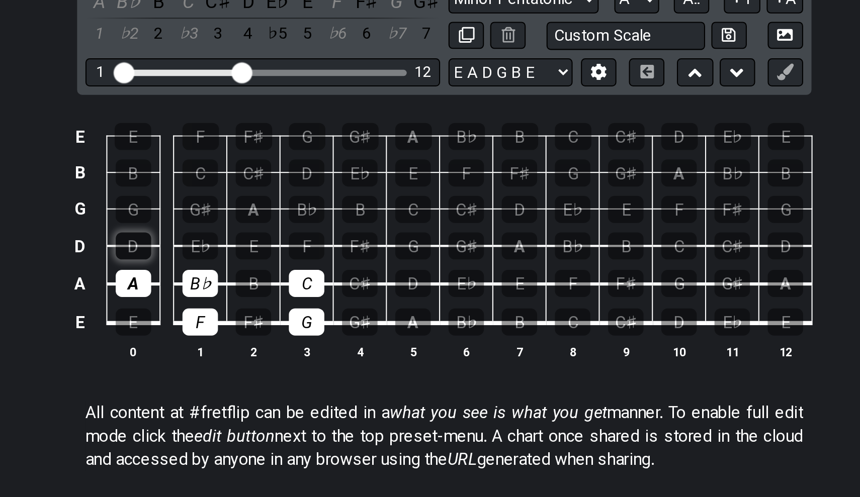
click at [272, 347] on div "D" at bounding box center [280, 353] width 17 height 13
click at [329, 347] on div "E" at bounding box center [337, 353] width 17 height 13
click at [355, 347] on div "F" at bounding box center [363, 353] width 17 height 13
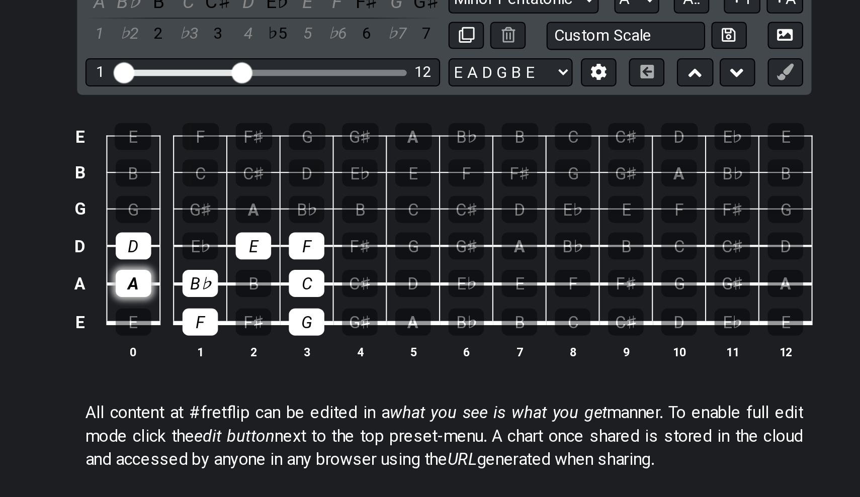
click at [272, 365] on div "A" at bounding box center [280, 371] width 17 height 13
click at [272, 347] on div "D" at bounding box center [280, 353] width 17 height 13
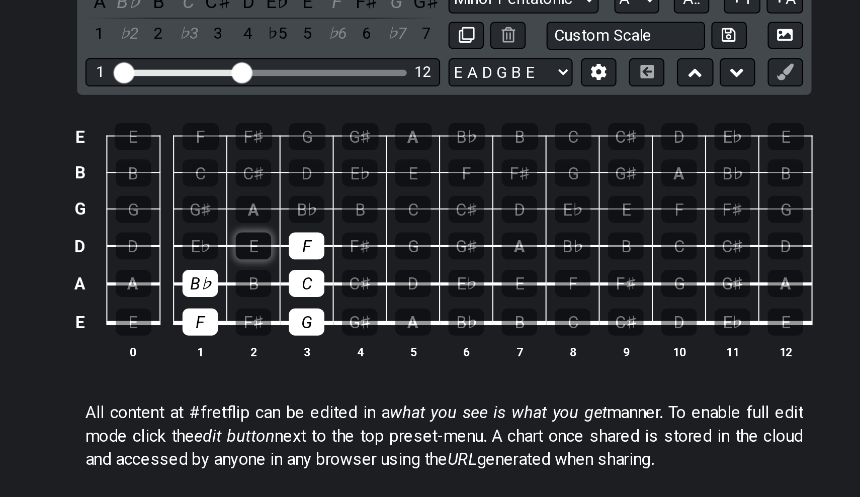
click at [329, 347] on div "E" at bounding box center [337, 353] width 17 height 13
click at [355, 347] on div "F" at bounding box center [363, 353] width 17 height 13
click at [355, 365] on div "C" at bounding box center [363, 371] width 17 height 13
click at [351, 372] on td "G" at bounding box center [364, 381] width 26 height 19
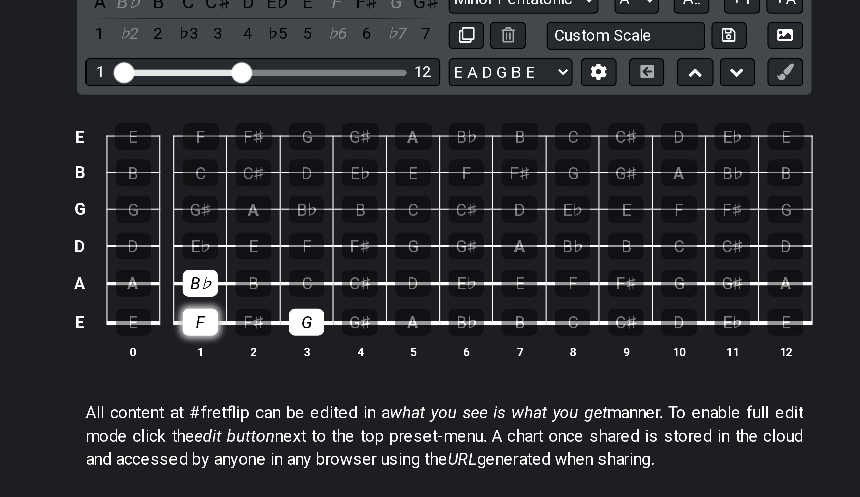
click at [304, 384] on div "F" at bounding box center [312, 390] width 17 height 13
click at [304, 365] on div "B♭" at bounding box center [312, 371] width 17 height 13
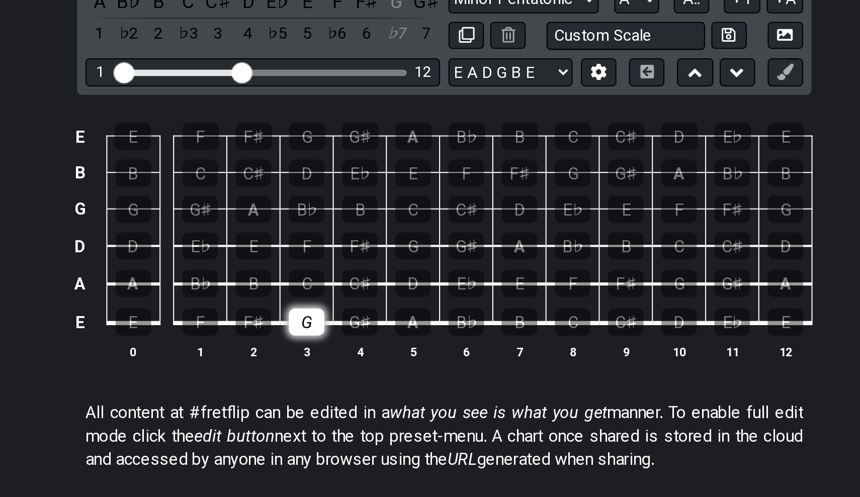
click at [355, 384] on div "G" at bounding box center [363, 390] width 17 height 13
click at [329, 384] on div "F♯" at bounding box center [337, 390] width 17 height 13
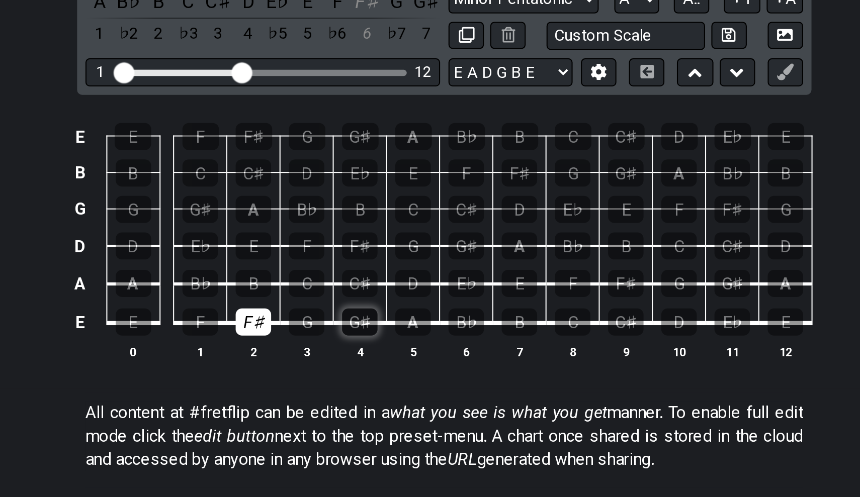
click at [381, 384] on div "G♯" at bounding box center [389, 390] width 17 height 13
click at [304, 365] on div "B♭" at bounding box center [312, 371] width 17 height 13
click at [329, 365] on div "B" at bounding box center [337, 371] width 17 height 13
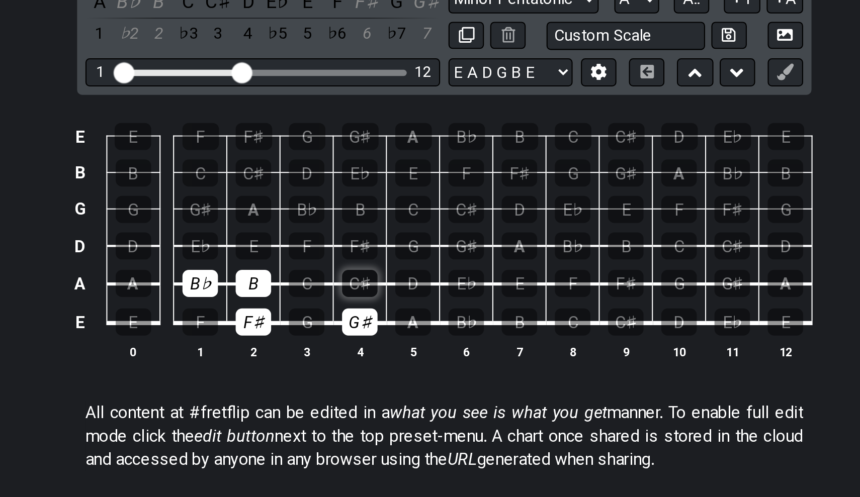
click at [381, 365] on div "C♯" at bounding box center [389, 371] width 17 height 13
click at [304, 347] on div "E♭" at bounding box center [312, 353] width 17 height 13
click at [351, 336] on td "F" at bounding box center [364, 345] width 26 height 18
click at [355, 347] on div "F" at bounding box center [363, 353] width 17 height 13
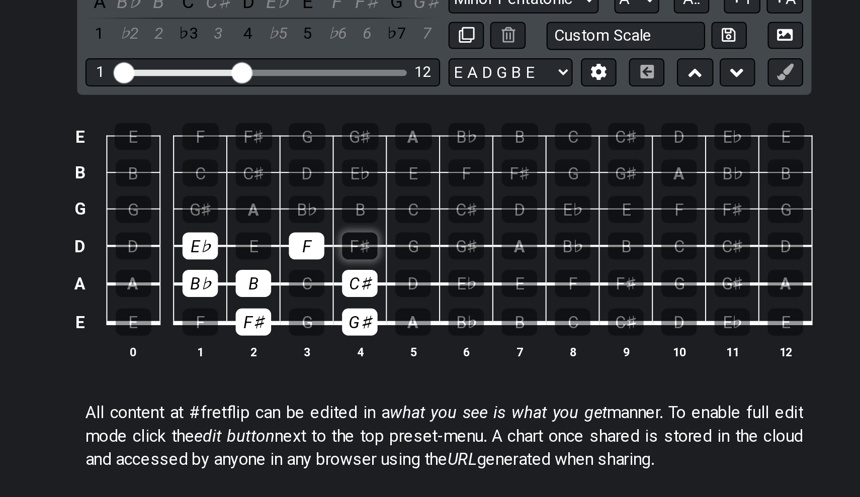
click at [381, 347] on div "F♯" at bounding box center [389, 353] width 17 height 13
click at [304, 329] on div "G♯" at bounding box center [312, 335] width 17 height 13
click at [355, 329] on div "B♭" at bounding box center [363, 335] width 17 height 13
click at [377, 336] on td "F♯" at bounding box center [390, 345] width 26 height 18
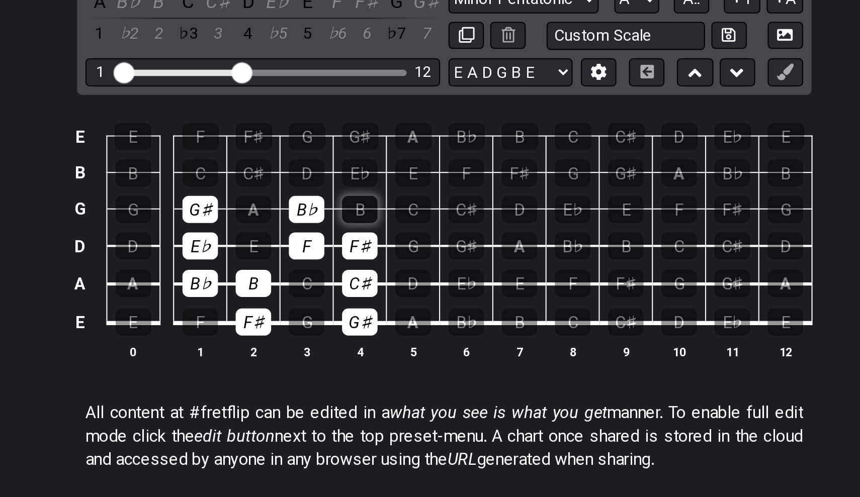
click at [381, 329] on div "B" at bounding box center [389, 335] width 17 height 13
click at [329, 312] on div "C♯" at bounding box center [337, 318] width 17 height 13
click at [381, 312] on div "E♭" at bounding box center [389, 318] width 17 height 13
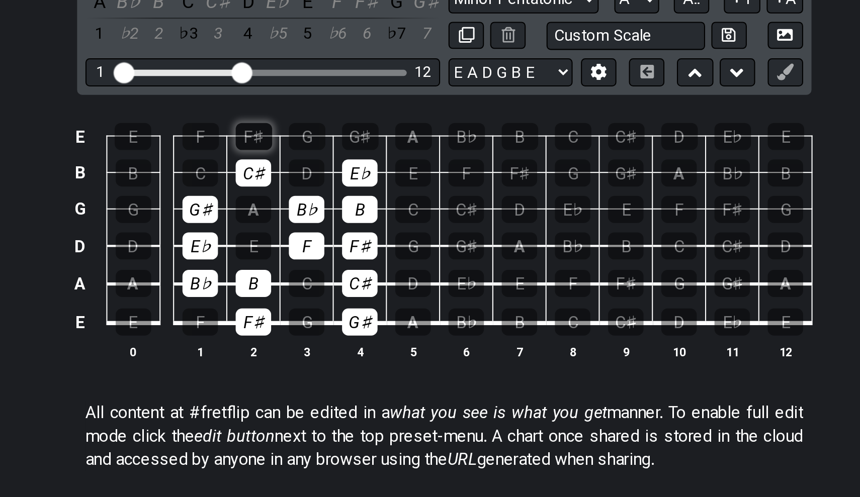
click at [329, 294] on div "F♯" at bounding box center [338, 300] width 18 height 13
click at [381, 294] on div "G♯" at bounding box center [390, 300] width 18 height 13
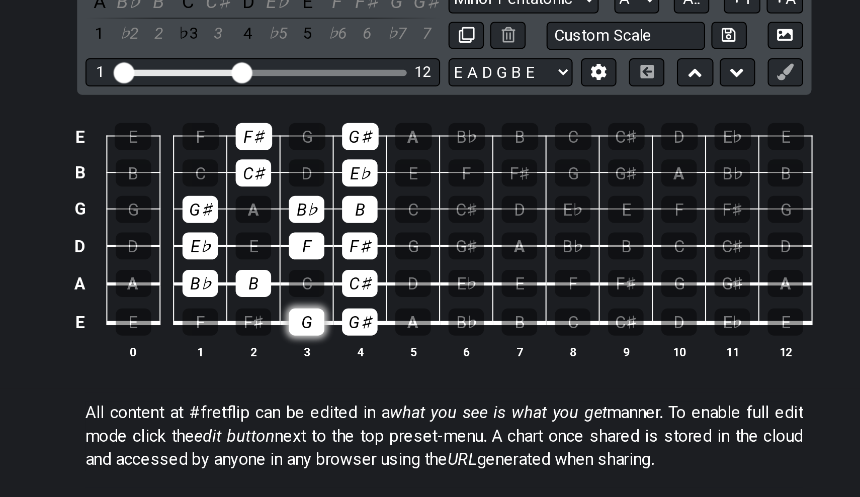
drag, startPoint x: 114, startPoint y: 151, endPoint x: 149, endPoint y: 154, distance: 34.8
click at [248, 372] on tr "E E F F♯ G G♯ A B♭ B C C♯ D E♭ E" at bounding box center [427, 381] width 359 height 19
click at [377, 372] on td "G♯" at bounding box center [390, 381] width 26 height 19
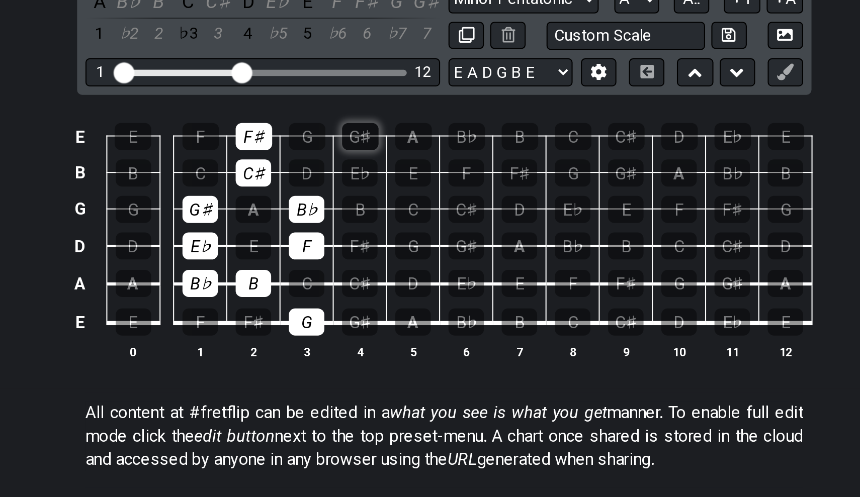
drag, startPoint x: 165, startPoint y: 155, endPoint x: 168, endPoint y: 70, distance: 85.1
click at [248, 283] on tbody "E E F F♯ G G♯ A B♭ B C C♯ D E♭ E B B C C♯ D E♭ E F F♯ G G♯ A B♭ B G G G♯ A B♭ B…" at bounding box center [427, 342] width 359 height 118
drag, startPoint x: 143, startPoint y: 162, endPoint x: 149, endPoint y: 95, distance: 67.7
click at [248, 283] on tbody "E E F F♯ G G♯ A B♭ B C C♯ D E♭ E B B C C♯ D E♭ E F F♯ G G♯ A B♭ B G G G♯ A B♭ B…" at bounding box center [427, 342] width 359 height 118
drag, startPoint x: 124, startPoint y: 71, endPoint x: 123, endPoint y: 79, distance: 7.6
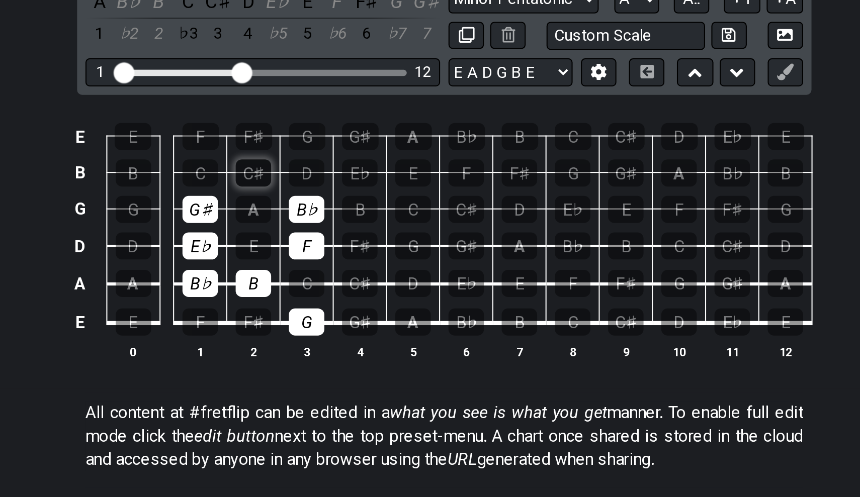
click at [248, 283] on tbody "E E F F♯ G G♯ A B♭ B C C♯ D E♭ E B B C C♯ D E♭ E F F♯ G G♯ A B♭ B G G G♯ A B♭ B…" at bounding box center [427, 342] width 359 height 118
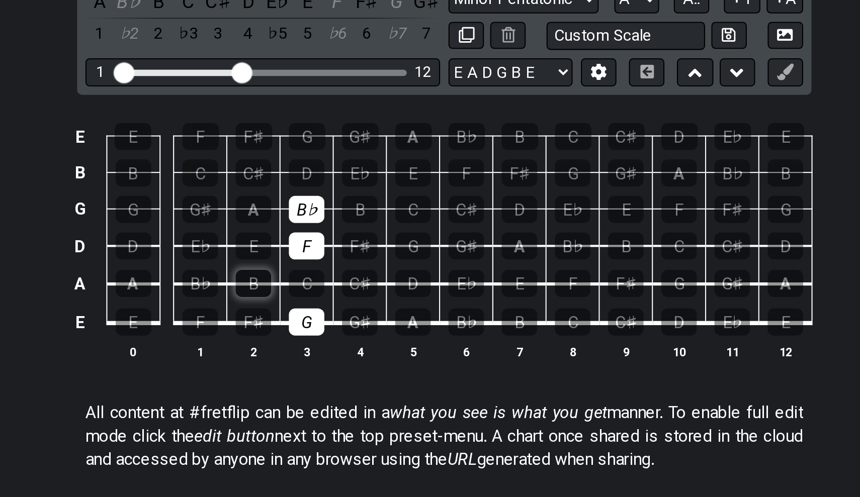
drag, startPoint x: 95, startPoint y: 95, endPoint x: 126, endPoint y: 135, distance: 51.0
click at [248, 283] on tbody "E E F F♯ G G♯ A B♭ B C C♯ D E♭ E B B C C♯ D E♭ E F F♯ G G♯ A B♭ B G G G♯ A B♭ B…" at bounding box center [427, 342] width 359 height 118
click at [355, 384] on div "G" at bounding box center [363, 390] width 17 height 13
click at [355, 347] on div "F" at bounding box center [363, 353] width 17 height 13
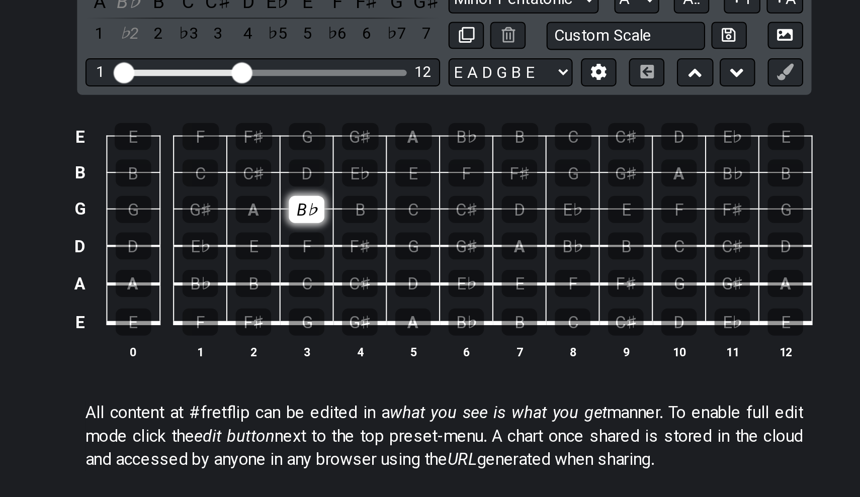
click at [355, 329] on div "B♭" at bounding box center [363, 335] width 17 height 13
click at [329, 329] on div "A" at bounding box center [337, 335] width 17 height 13
click at [381, 329] on div "B" at bounding box center [389, 335] width 17 height 13
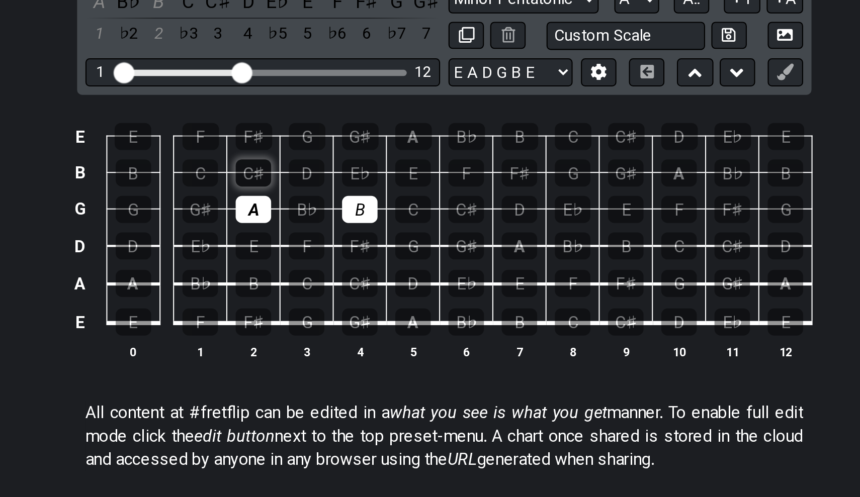
click at [329, 312] on div "C♯" at bounding box center [337, 318] width 17 height 13
click at [355, 312] on div "D" at bounding box center [363, 318] width 17 height 13
click at [406, 312] on div "E" at bounding box center [414, 318] width 17 height 13
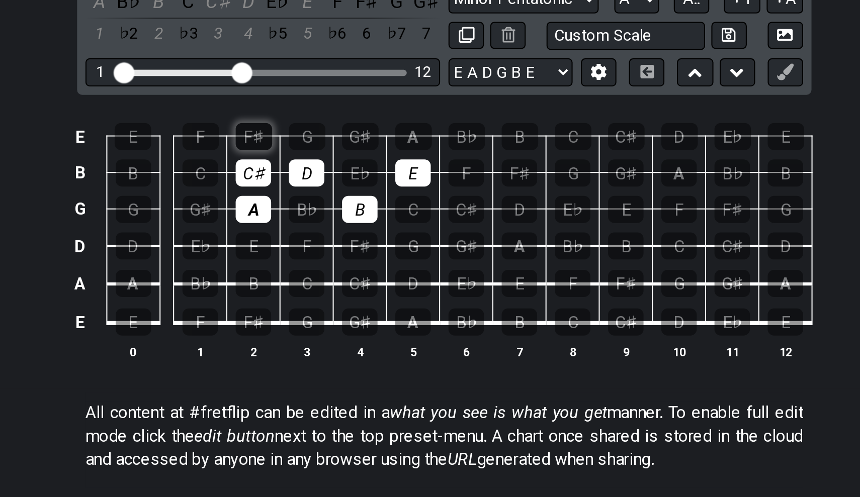
click at [329, 294] on div "F♯" at bounding box center [338, 300] width 18 height 13
click at [381, 294] on div "G♯" at bounding box center [390, 300] width 18 height 13
click at [406, 294] on div "A" at bounding box center [415, 300] width 18 height 13
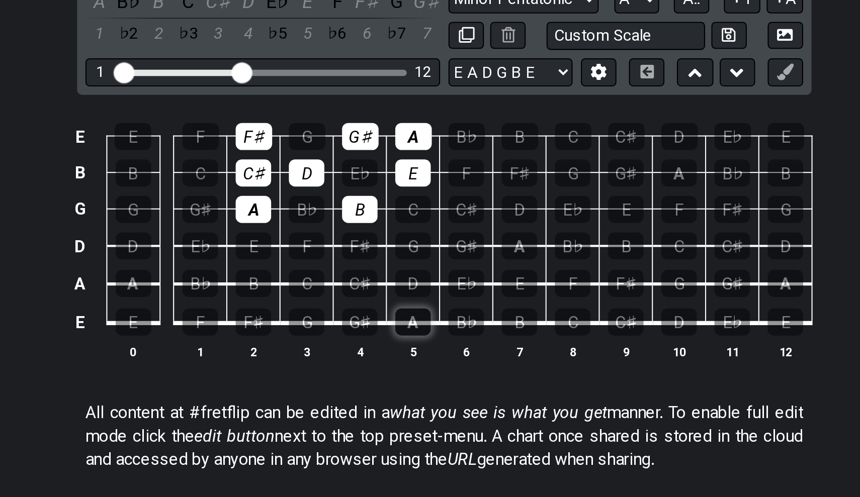
click at [406, 384] on div "A" at bounding box center [414, 390] width 17 height 13
click at [458, 384] on div "B" at bounding box center [466, 390] width 17 height 13
click at [381, 365] on div "C♯" at bounding box center [389, 371] width 17 height 13
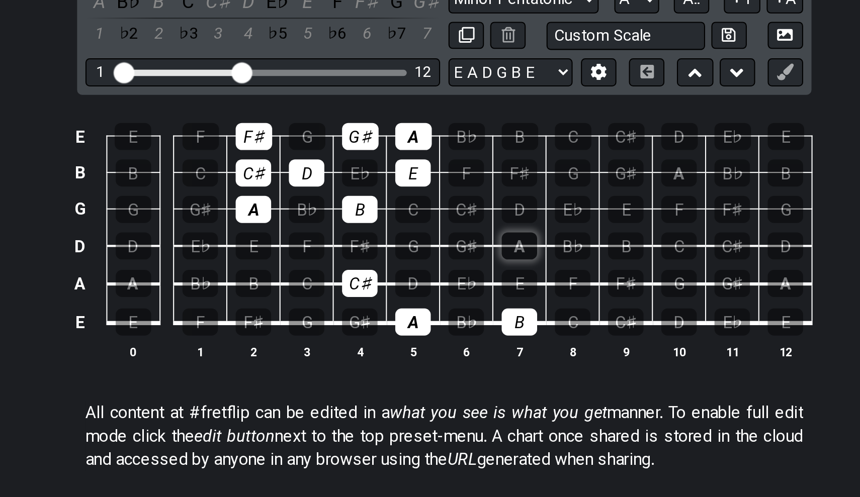
click at [458, 347] on div "A" at bounding box center [466, 353] width 17 height 13
click at [432, 329] on div "C♯" at bounding box center [440, 335] width 17 height 13
click at [586, 365] on div "A" at bounding box center [594, 371] width 17 height 13
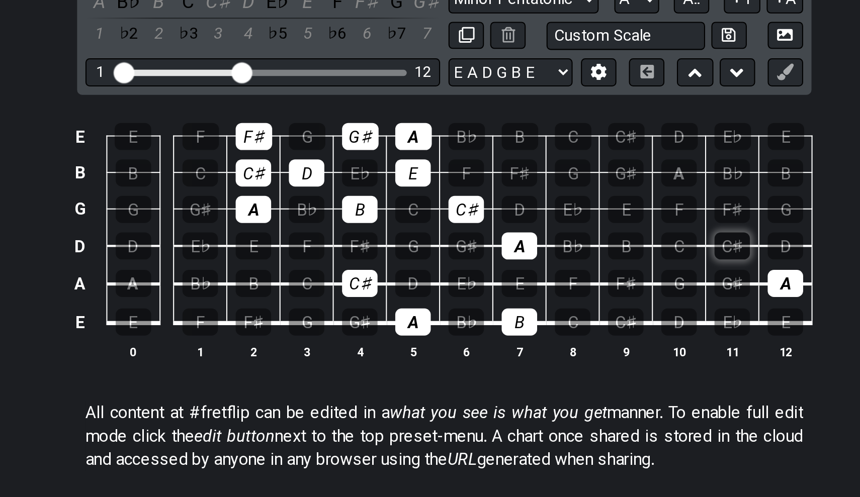
click at [560, 347] on div "C♯" at bounding box center [568, 353] width 17 height 13
click at [535, 312] on div "A" at bounding box center [543, 318] width 17 height 13
click at [509, 294] on div "C♯" at bounding box center [518, 300] width 18 height 13
click at [325, 301] on td "C♯" at bounding box center [338, 310] width 26 height 18
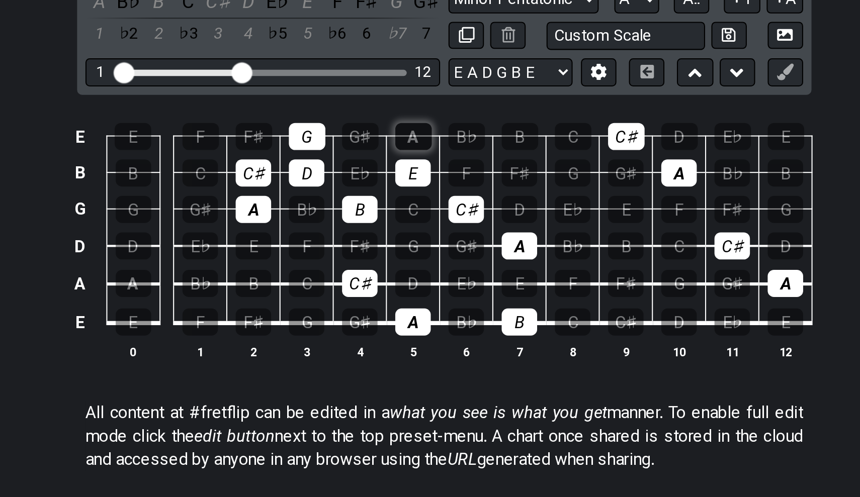
drag, startPoint x: 124, startPoint y: 69, endPoint x: 203, endPoint y: 66, distance: 79.5
click at [248, 283] on tr "E E F F♯ G G♯ A B♭ B C C♯ D E♭ E" at bounding box center [427, 292] width 359 height 18
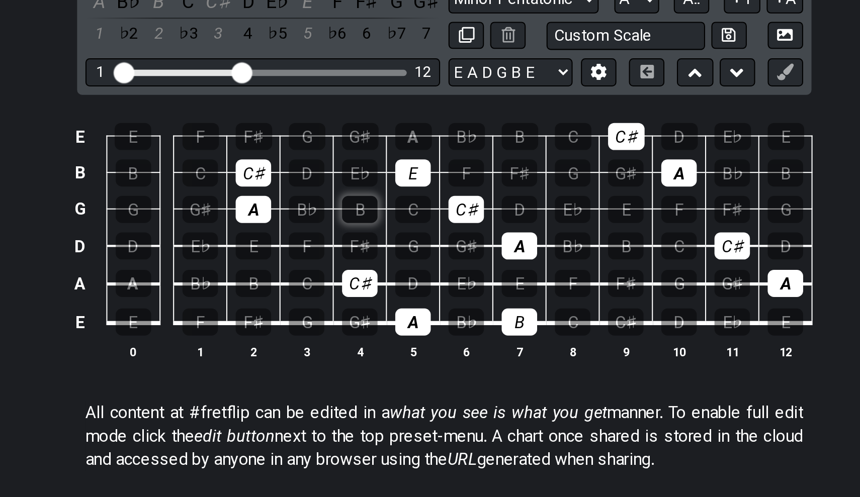
drag, startPoint x: 142, startPoint y: 68, endPoint x: 171, endPoint y: 101, distance: 44.2
click at [248, 283] on tbody "E E F F♯ G G♯ A B♭ B C C♯ D E♭ E B B C C♯ D E♭ E F F♯ G G♯ A B♭ B G G G♯ A B♭ B…" at bounding box center [427, 342] width 359 height 118
click at [406, 312] on div "E" at bounding box center [414, 318] width 17 height 13
click at [458, 384] on div "B" at bounding box center [466, 390] width 17 height 13
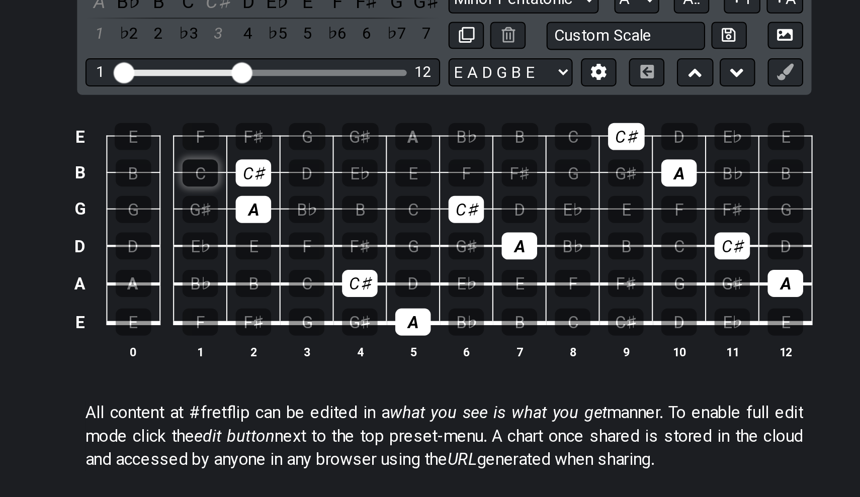
click at [304, 312] on div "C" at bounding box center [312, 318] width 17 height 13
click at [329, 312] on div "C♯" at bounding box center [337, 318] width 17 height 13
click at [304, 312] on div "C" at bounding box center [312, 318] width 17 height 13
click at [329, 312] on div "C♯" at bounding box center [337, 318] width 17 height 13
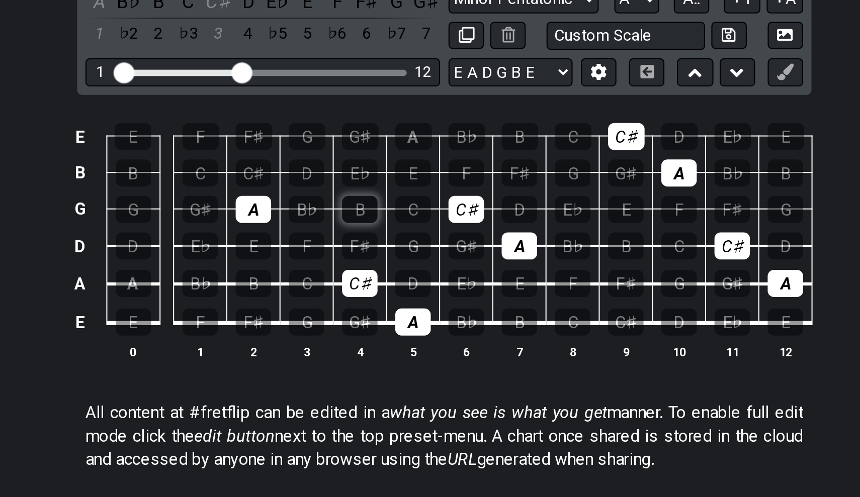
click at [381, 329] on div "B" at bounding box center [389, 335] width 17 height 13
click at [329, 312] on div "C♯" at bounding box center [337, 318] width 17 height 13
click at [355, 312] on div "D" at bounding box center [363, 318] width 17 height 13
click at [402, 301] on td "E" at bounding box center [415, 310] width 26 height 18
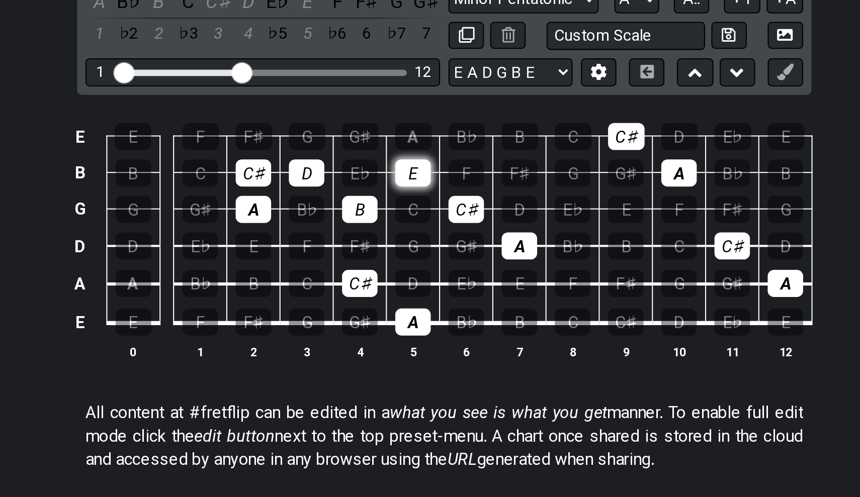
click at [406, 312] on div "E" at bounding box center [414, 318] width 17 height 13
click at [329, 294] on div "F♯" at bounding box center [338, 300] width 18 height 13
click at [377, 283] on td "G♯" at bounding box center [390, 292] width 26 height 18
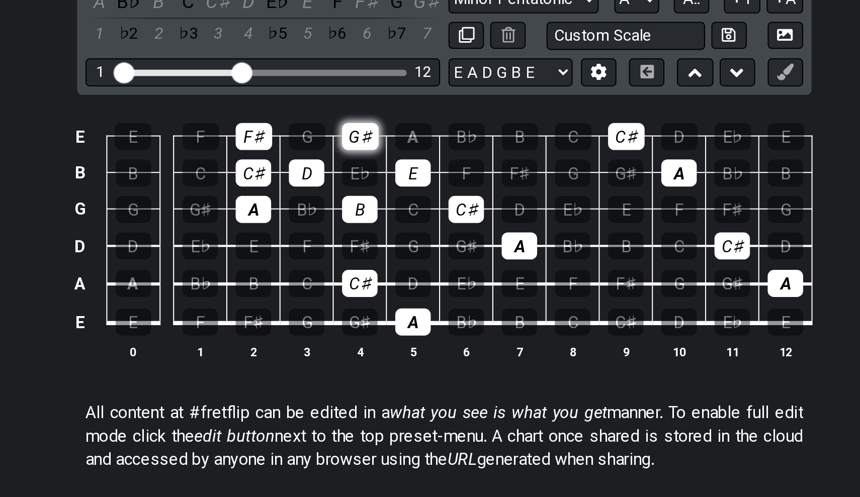
click at [381, 294] on div "G♯" at bounding box center [390, 300] width 18 height 13
click at [406, 294] on div "A" at bounding box center [415, 300] width 18 height 13
click at [329, 329] on div "A" at bounding box center [337, 335] width 17 height 13
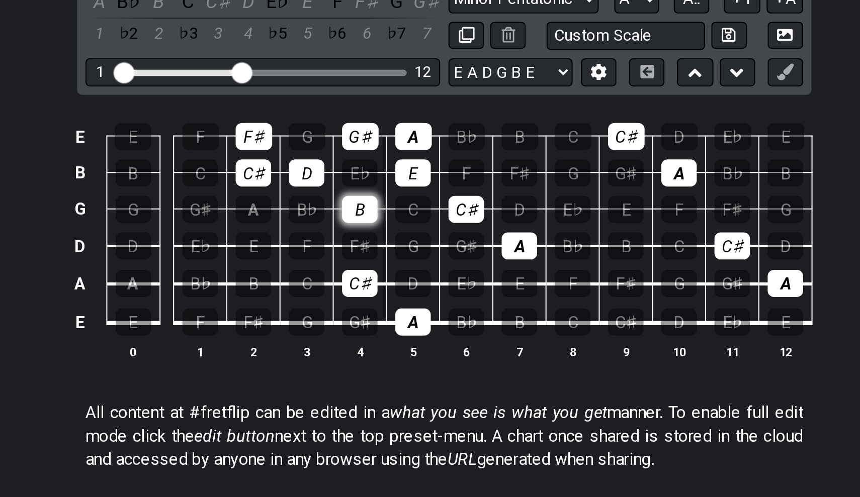
click at [381, 329] on div "B" at bounding box center [389, 335] width 17 height 13
click at [329, 329] on div "A" at bounding box center [337, 335] width 17 height 13
click at [381, 329] on div "B" at bounding box center [389, 335] width 17 height 13
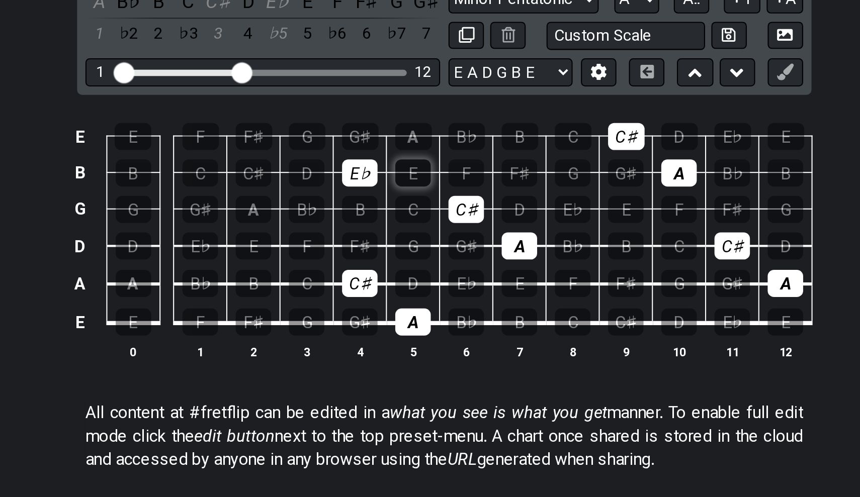
drag, startPoint x: 127, startPoint y: 96, endPoint x: 196, endPoint y: 82, distance: 69.8
click at [248, 283] on tbody "E E F F♯ G G♯ A B♭ B C C♯ D E♭ E B B C C♯ D E♭ E F F♯ G G♯ A B♭ B G G G♯ A B♭ B…" at bounding box center [427, 342] width 359 height 118
click at [381, 312] on div "E♭" at bounding box center [389, 318] width 17 height 13
click at [381, 365] on div "C♯" at bounding box center [389, 371] width 17 height 13
click at [402, 399] on th "5" at bounding box center [415, 404] width 26 height 11
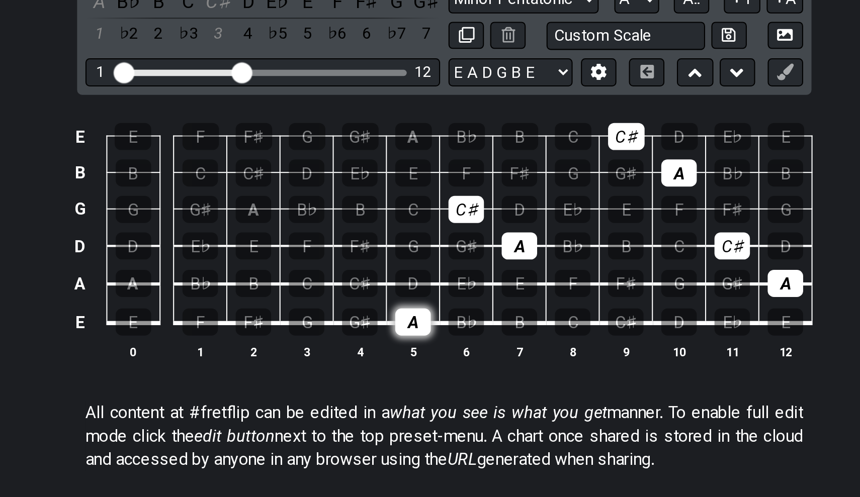
click at [406, 384] on div "A" at bounding box center [414, 390] width 17 height 13
click at [509, 347] on div "B" at bounding box center [517, 353] width 17 height 13
click at [458, 329] on div "D" at bounding box center [466, 335] width 17 height 13
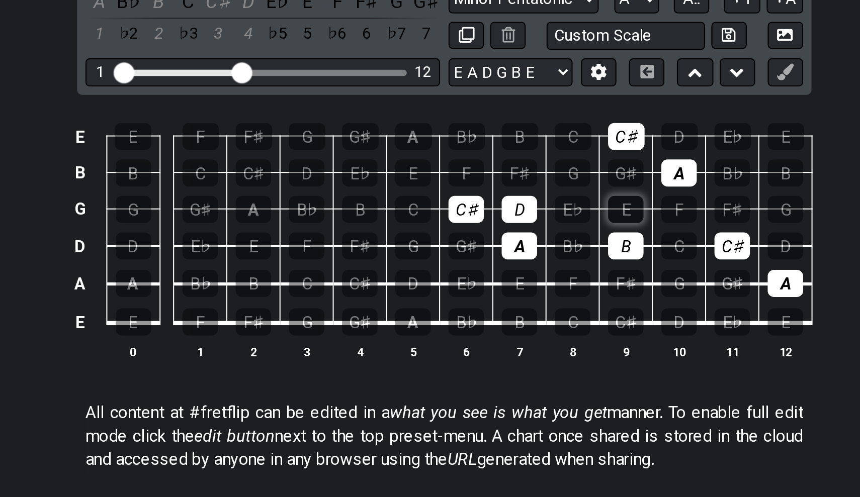
click at [509, 329] on div "E" at bounding box center [517, 335] width 17 height 13
click at [458, 312] on div "F♯" at bounding box center [466, 318] width 17 height 13
click at [509, 312] on div "G♯" at bounding box center [517, 318] width 17 height 13
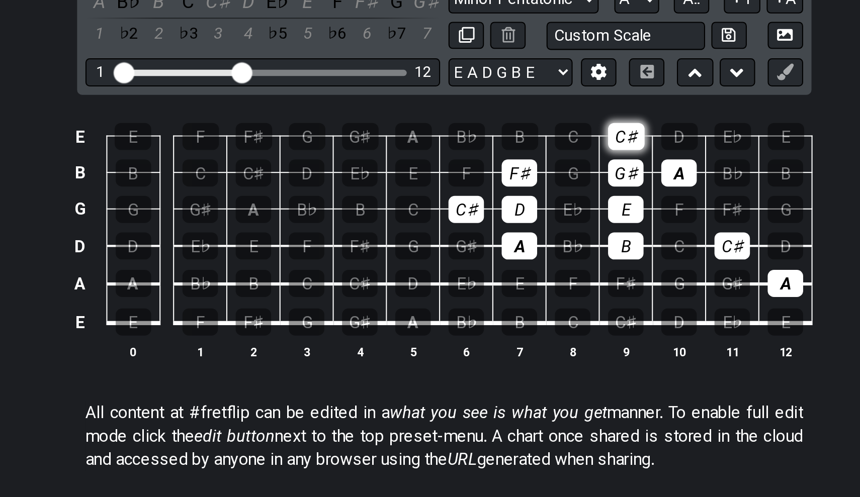
click at [509, 294] on div "C♯" at bounding box center [518, 300] width 18 height 13
click at [560, 347] on div "C♯" at bounding box center [568, 353] width 17 height 13
click at [586, 365] on div "A" at bounding box center [594, 371] width 17 height 13
drag, startPoint x: 241, startPoint y: 97, endPoint x: 244, endPoint y: 109, distance: 12.4
click at [248, 283] on tbody "E E F F♯ G G♯ A B♭ B C C♯ D E♭ E B B C C♯ D E♭ E F F♯ G G♯ A B♭ B G G G♯ A B♭ B…" at bounding box center [427, 342] width 359 height 118
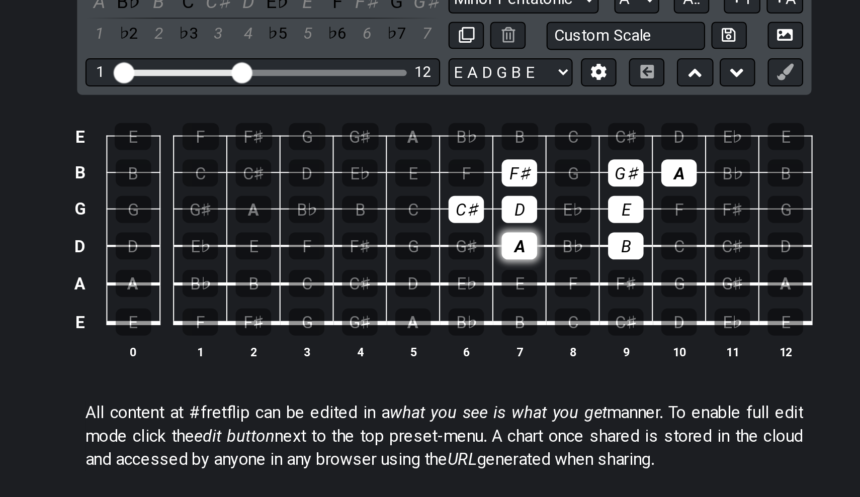
click at [458, 347] on div "A" at bounding box center [466, 353] width 17 height 13
click at [458, 329] on div "D" at bounding box center [466, 335] width 17 height 13
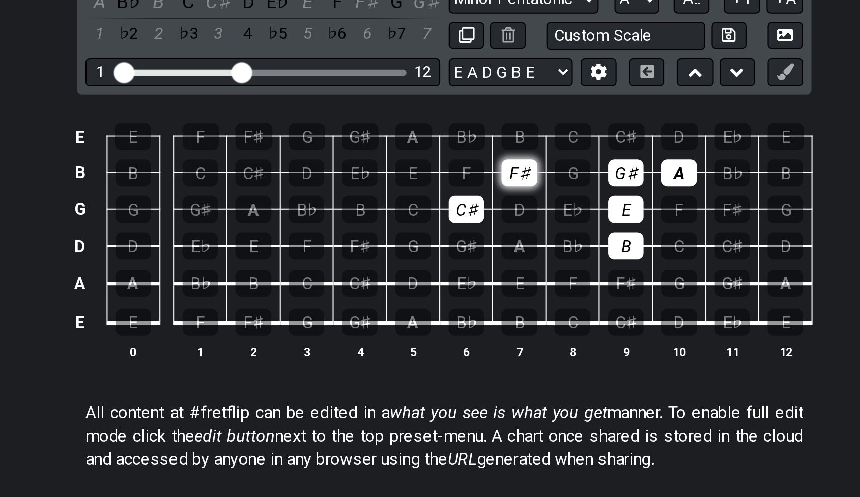
click at [458, 312] on div "F♯" at bounding box center [466, 318] width 17 height 13
click at [432, 329] on div "C♯" at bounding box center [440, 335] width 17 height 13
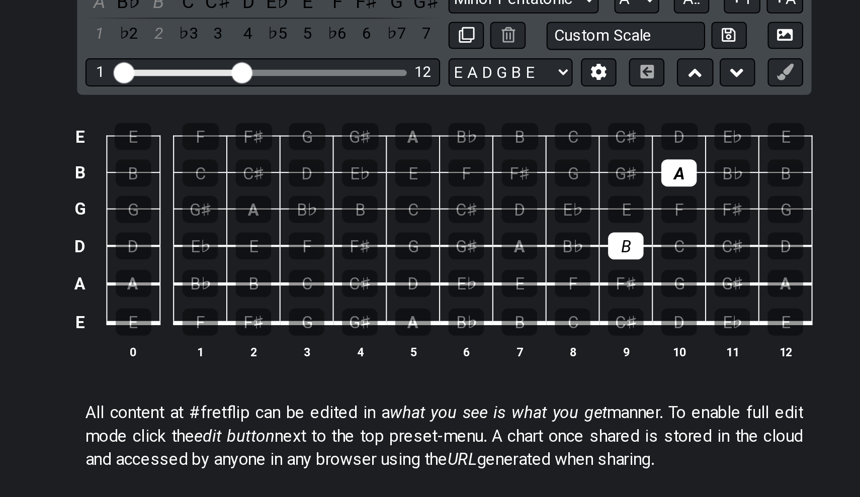
drag, startPoint x: 299, startPoint y: 84, endPoint x: 301, endPoint y: 111, distance: 27.3
click at [301, 283] on tbody "E E F F♯ G G♯ A B♭ B C C♯ D E♭ E B B C C♯ D E♭ E F F♯ G G♯ A B♭ B G G G♯ A B♭ B…" at bounding box center [427, 342] width 359 height 118
click at [509, 347] on div "B" at bounding box center [517, 353] width 17 height 13
click at [535, 312] on div "A" at bounding box center [543, 318] width 17 height 13
click at [406, 384] on div "A" at bounding box center [414, 390] width 17 height 13
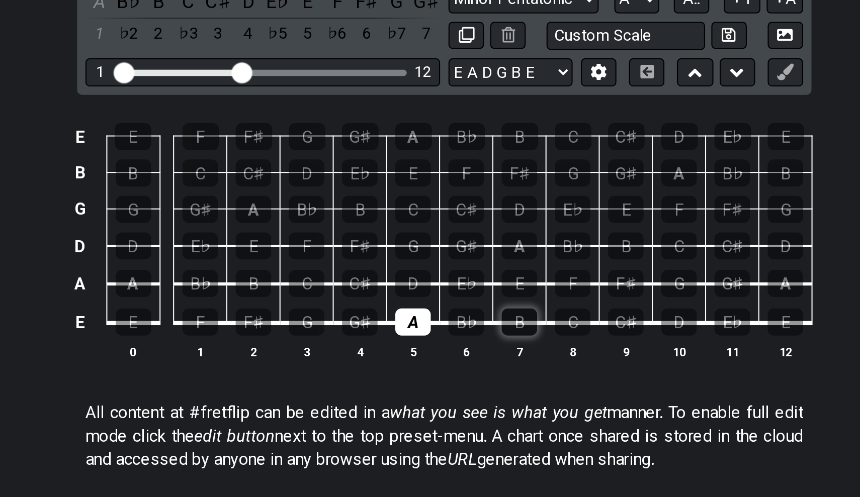
click at [458, 384] on div "B" at bounding box center [466, 390] width 17 height 13
click at [381, 365] on div "C♯" at bounding box center [389, 371] width 17 height 13
click at [406, 365] on div "D" at bounding box center [414, 371] width 17 height 13
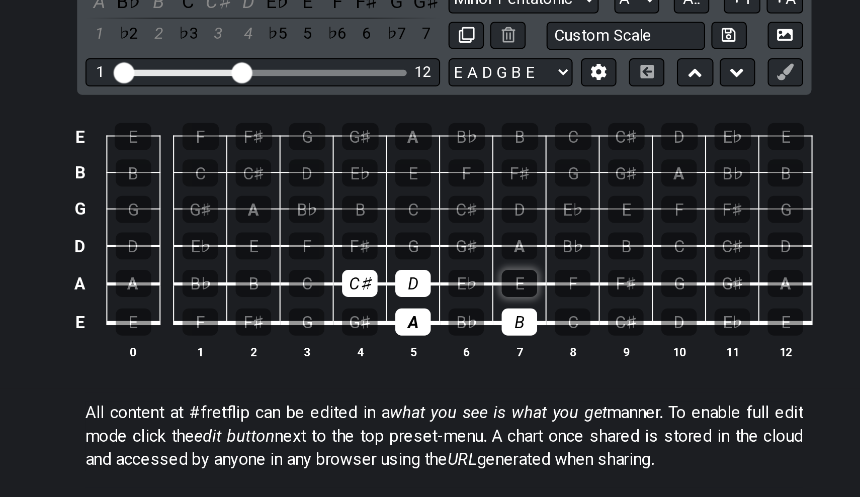
click at [458, 365] on div "E" at bounding box center [466, 371] width 17 height 13
click at [381, 347] on div "F♯" at bounding box center [389, 353] width 17 height 13
click at [432, 347] on div "G♯" at bounding box center [440, 353] width 17 height 13
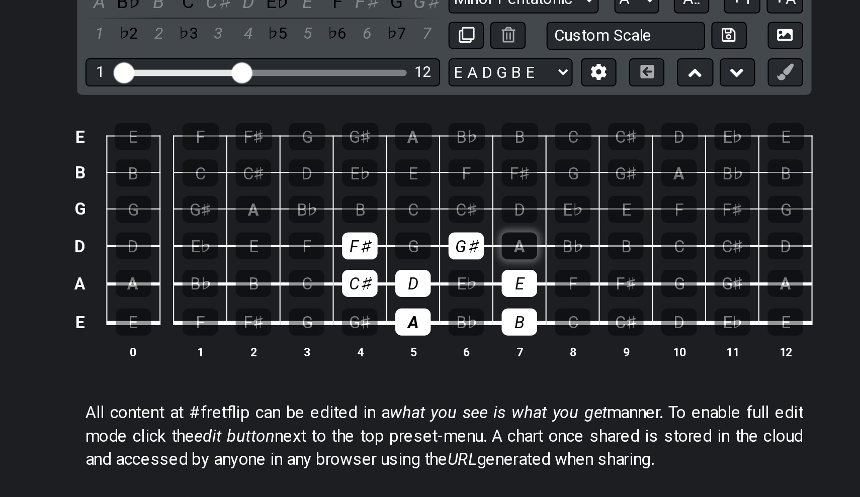
click at [458, 347] on div "A" at bounding box center [466, 353] width 17 height 13
click at [381, 329] on div "B" at bounding box center [389, 335] width 17 height 13
click at [432, 329] on div "C♯" at bounding box center [440, 335] width 17 height 13
click at [454, 336] on td "A" at bounding box center [467, 345] width 26 height 18
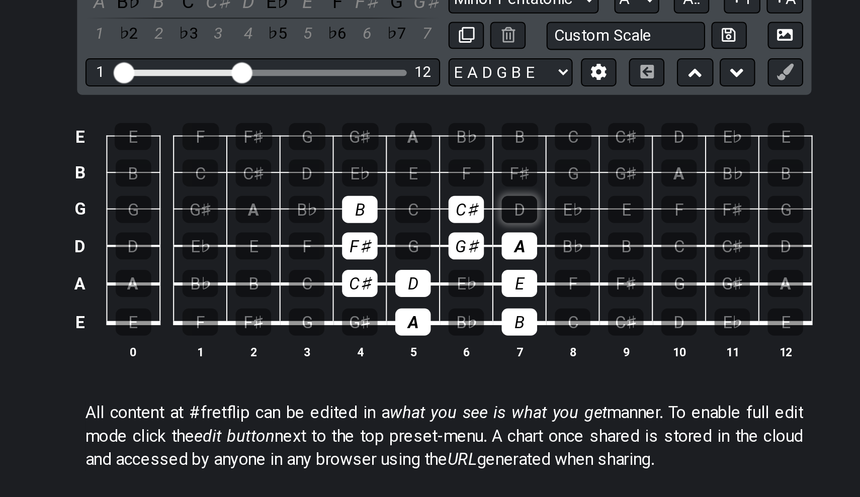
click at [458, 329] on div "D" at bounding box center [466, 335] width 17 height 13
click at [406, 312] on div "E" at bounding box center [414, 318] width 17 height 13
click at [458, 312] on div "F♯" at bounding box center [466, 318] width 17 height 13
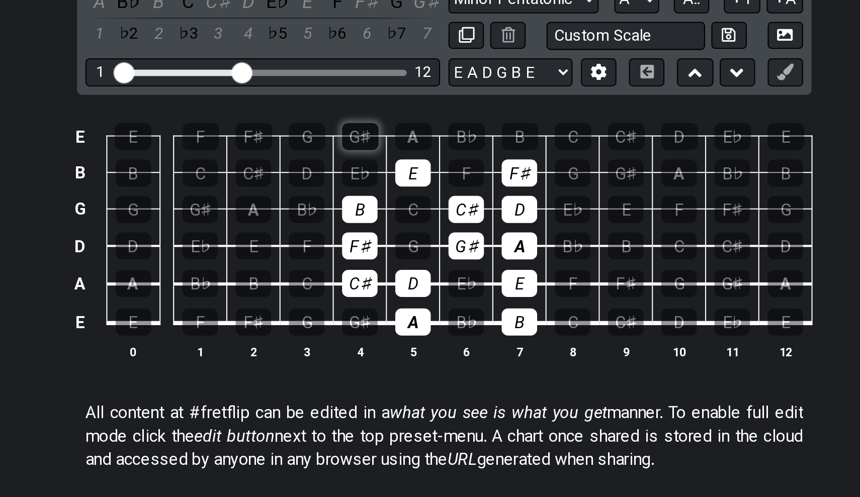
click at [381, 294] on div "G♯" at bounding box center [390, 300] width 18 height 13
click at [406, 294] on div "A" at bounding box center [415, 300] width 18 height 13
